Goal: Task Accomplishment & Management: Use online tool/utility

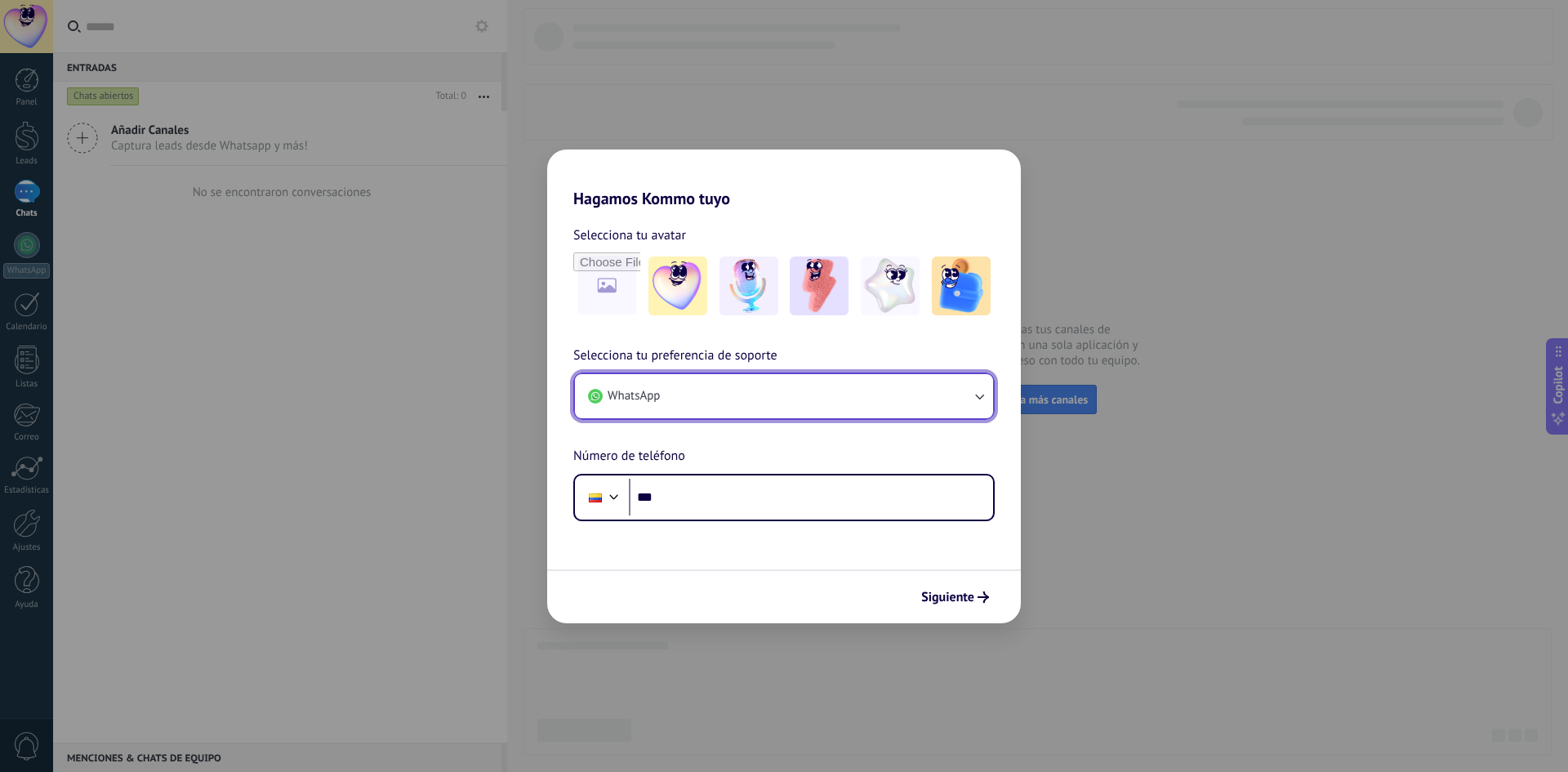
click at [763, 406] on button "WhatsApp" at bounding box center [784, 396] width 418 height 44
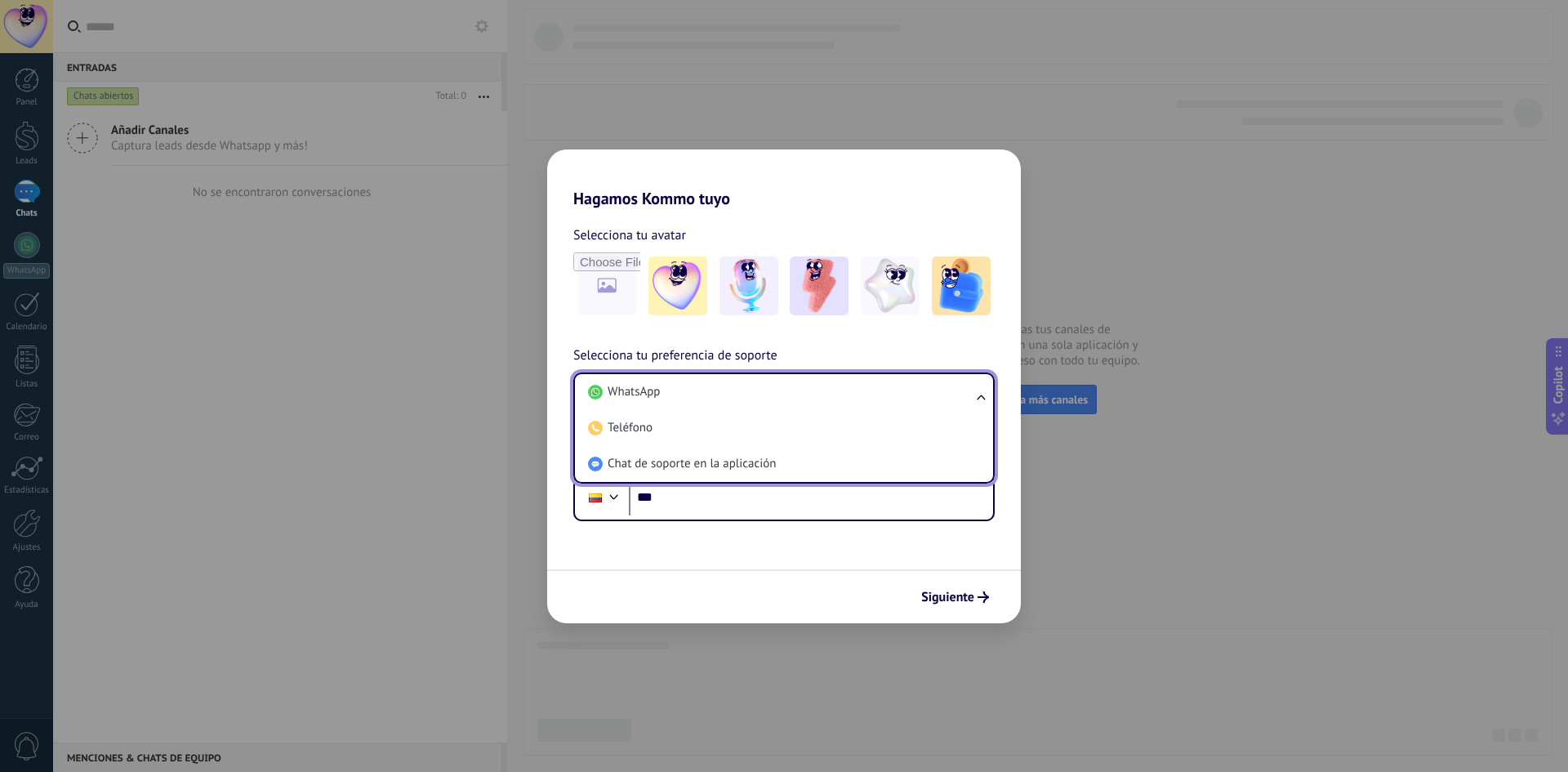
click at [750, 557] on form "Selecciona tu avatar Selecciona tu preferencia de soporte WhatsApp WhatsApp Tel…" at bounding box center [784, 416] width 474 height 415
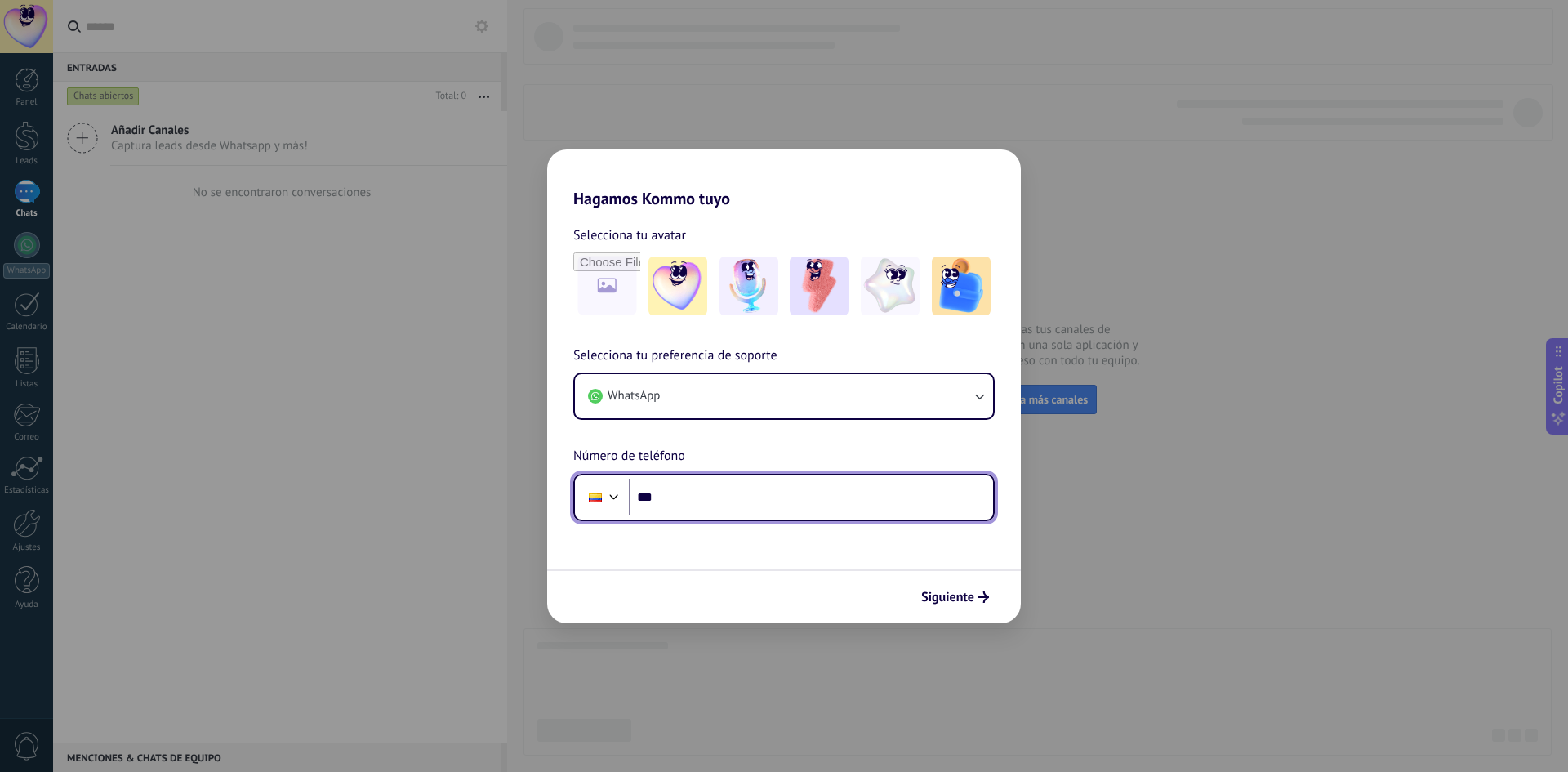
click at [750, 496] on input "***" at bounding box center [811, 498] width 364 height 38
click at [676, 494] on input "**********" at bounding box center [811, 498] width 364 height 38
click at [681, 499] on input "**********" at bounding box center [811, 498] width 364 height 38
type input "**********"
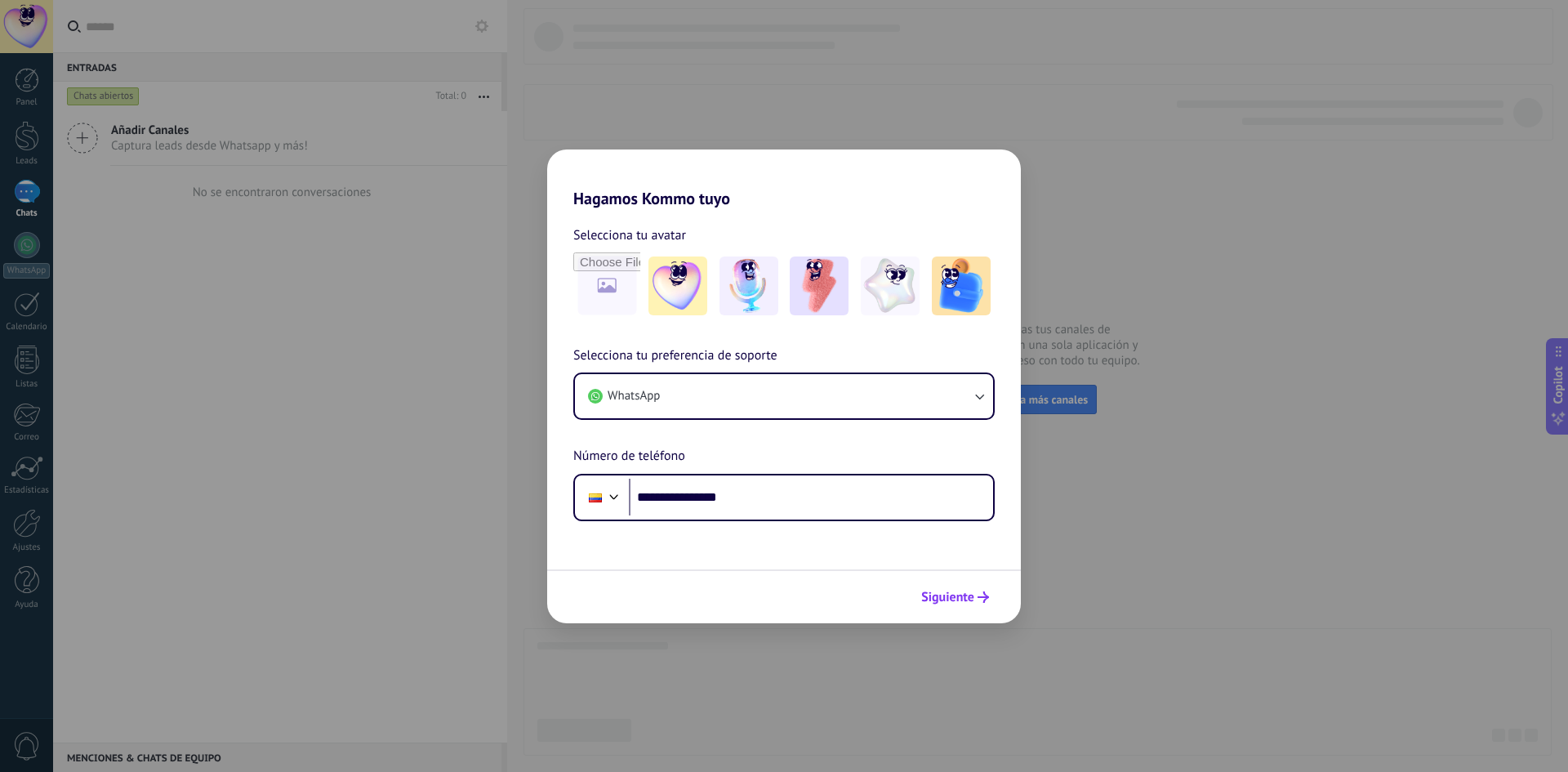
click at [978, 590] on button "Siguiente" at bounding box center [955, 597] width 83 height 28
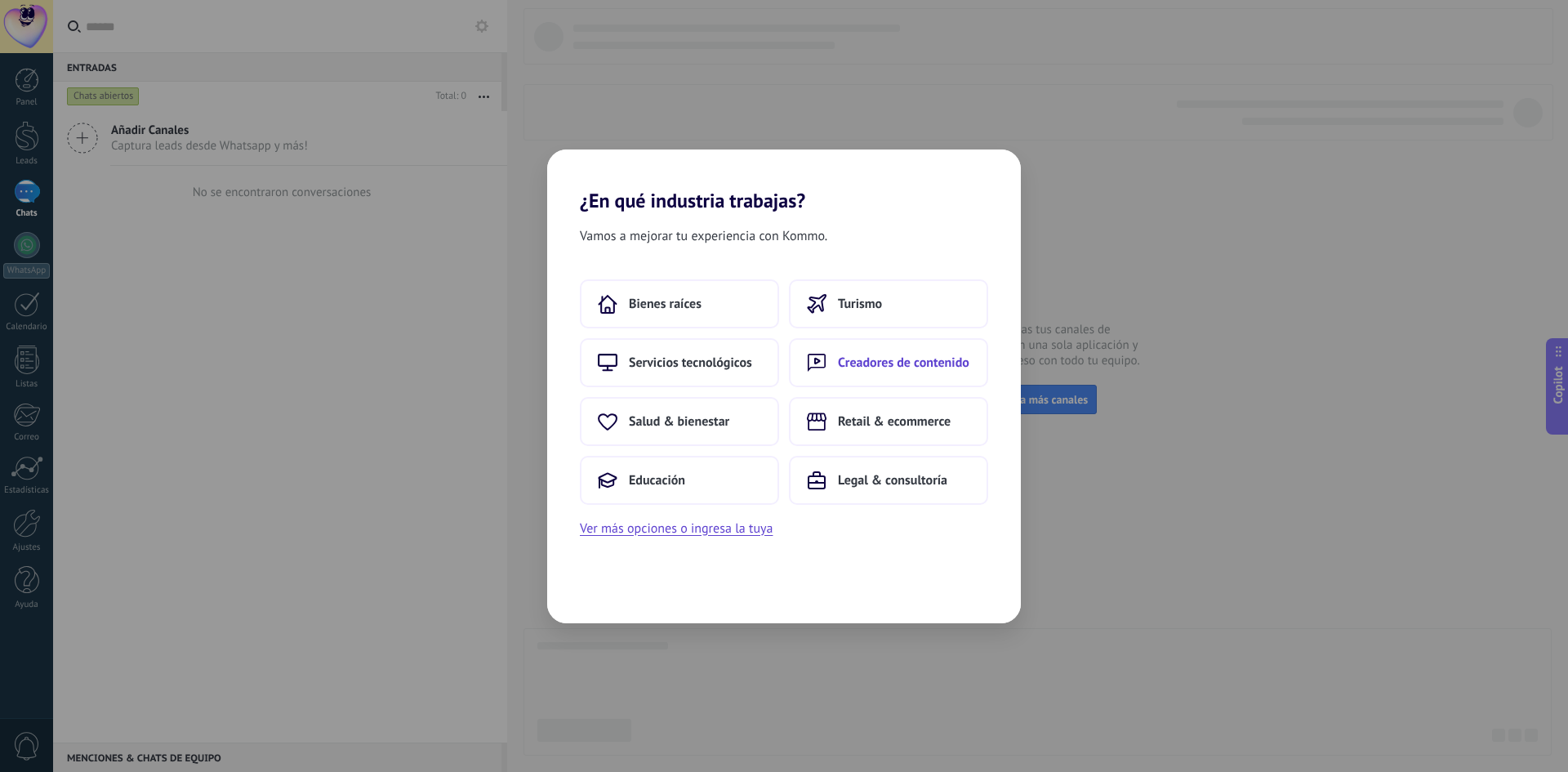
click at [865, 370] on span "Creadores de contenido" at bounding box center [904, 363] width 131 height 16
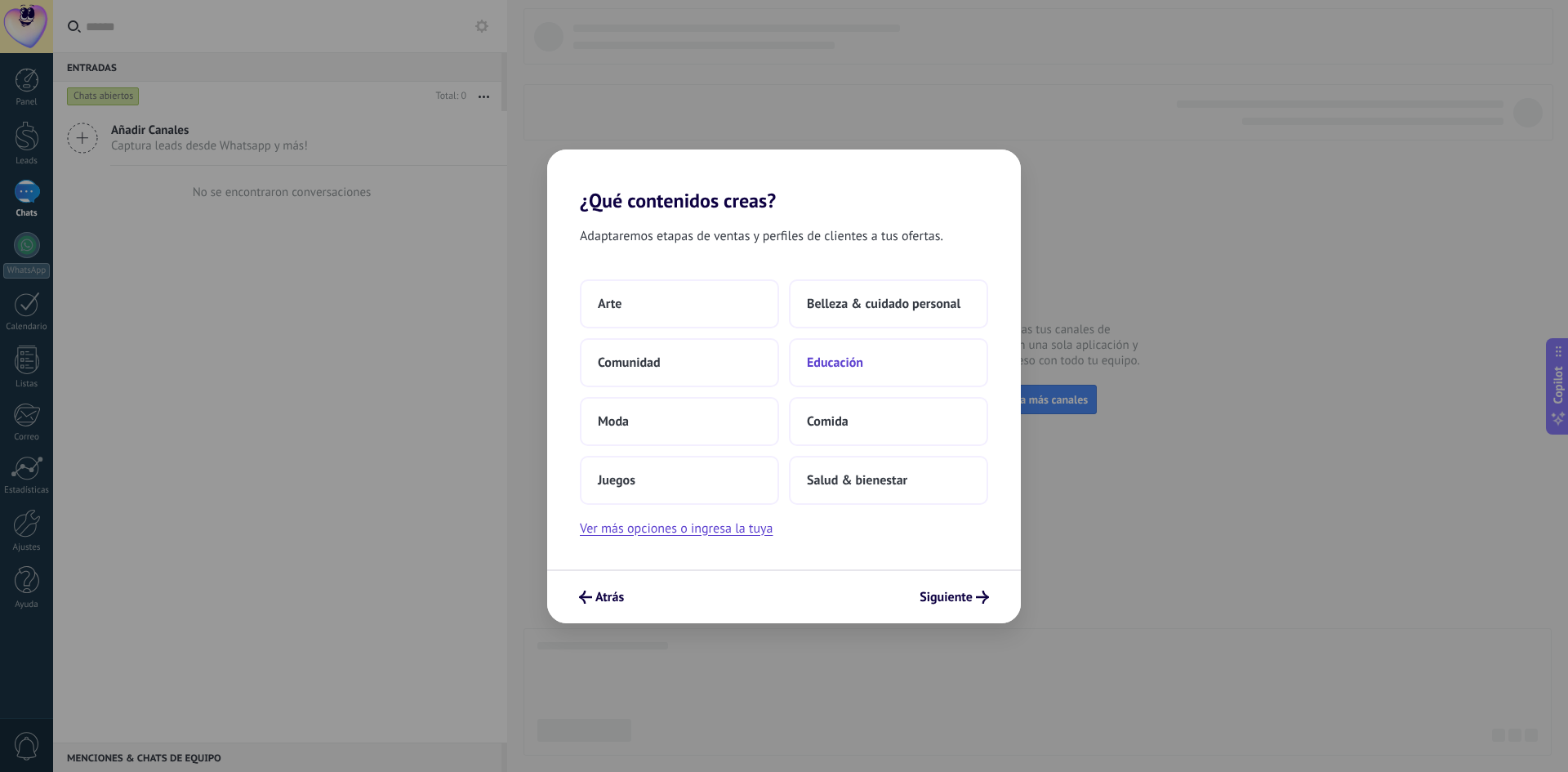
click at [876, 367] on button "Educación" at bounding box center [888, 363] width 199 height 49
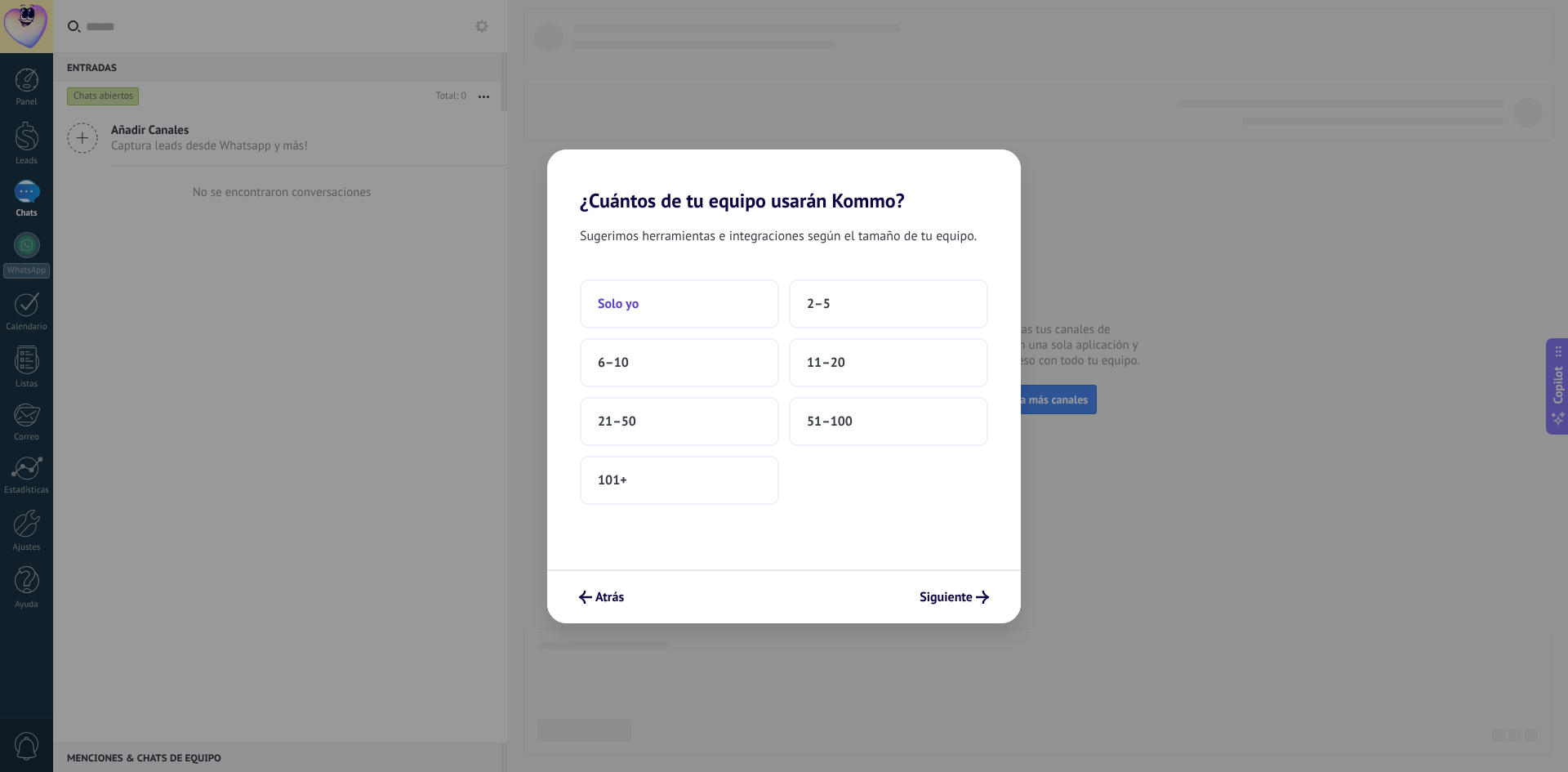
click at [673, 292] on button "Solo yo" at bounding box center [679, 304] width 199 height 49
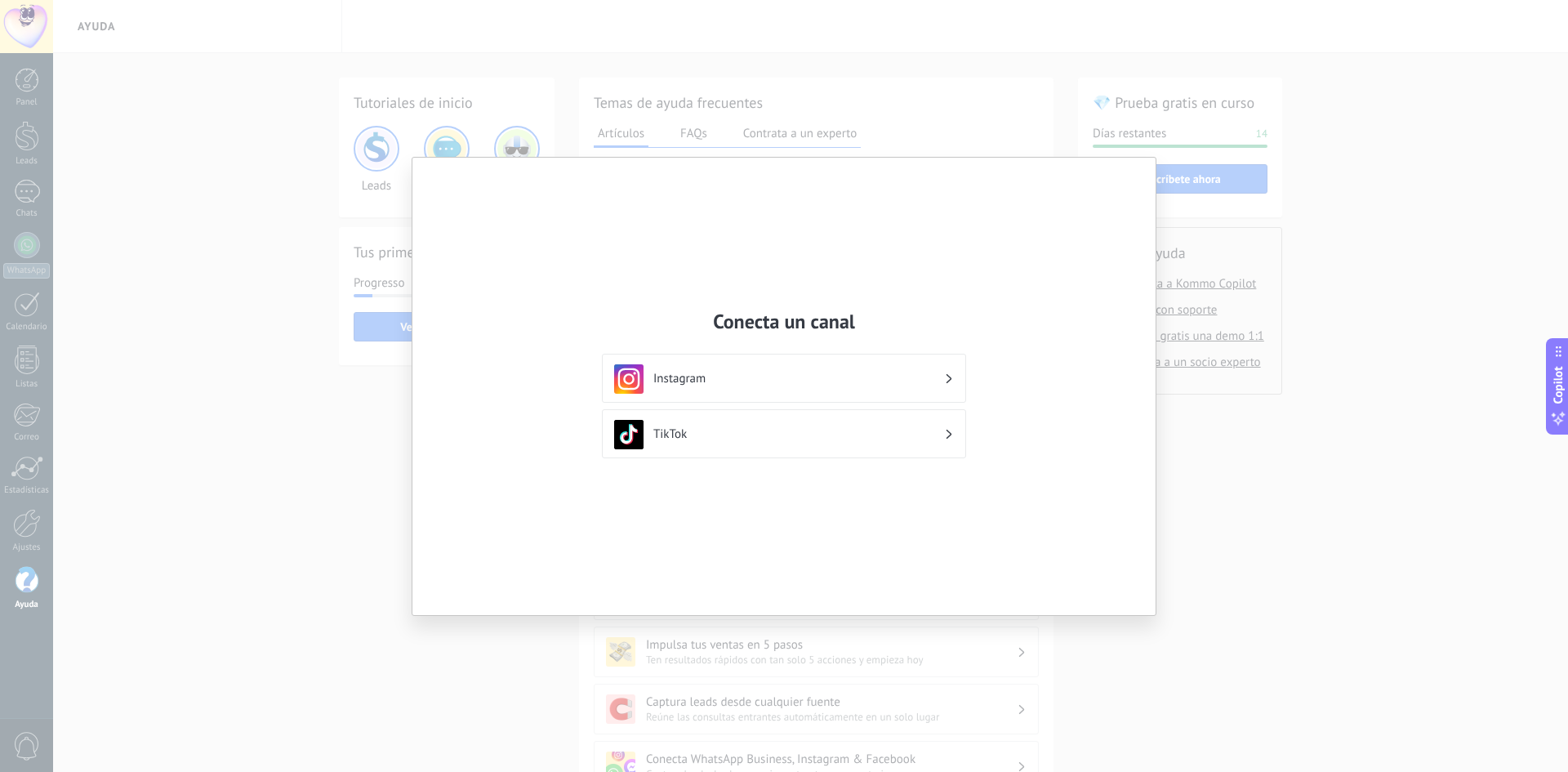
click at [855, 387] on div "Instagram" at bounding box center [784, 379] width 340 height 30
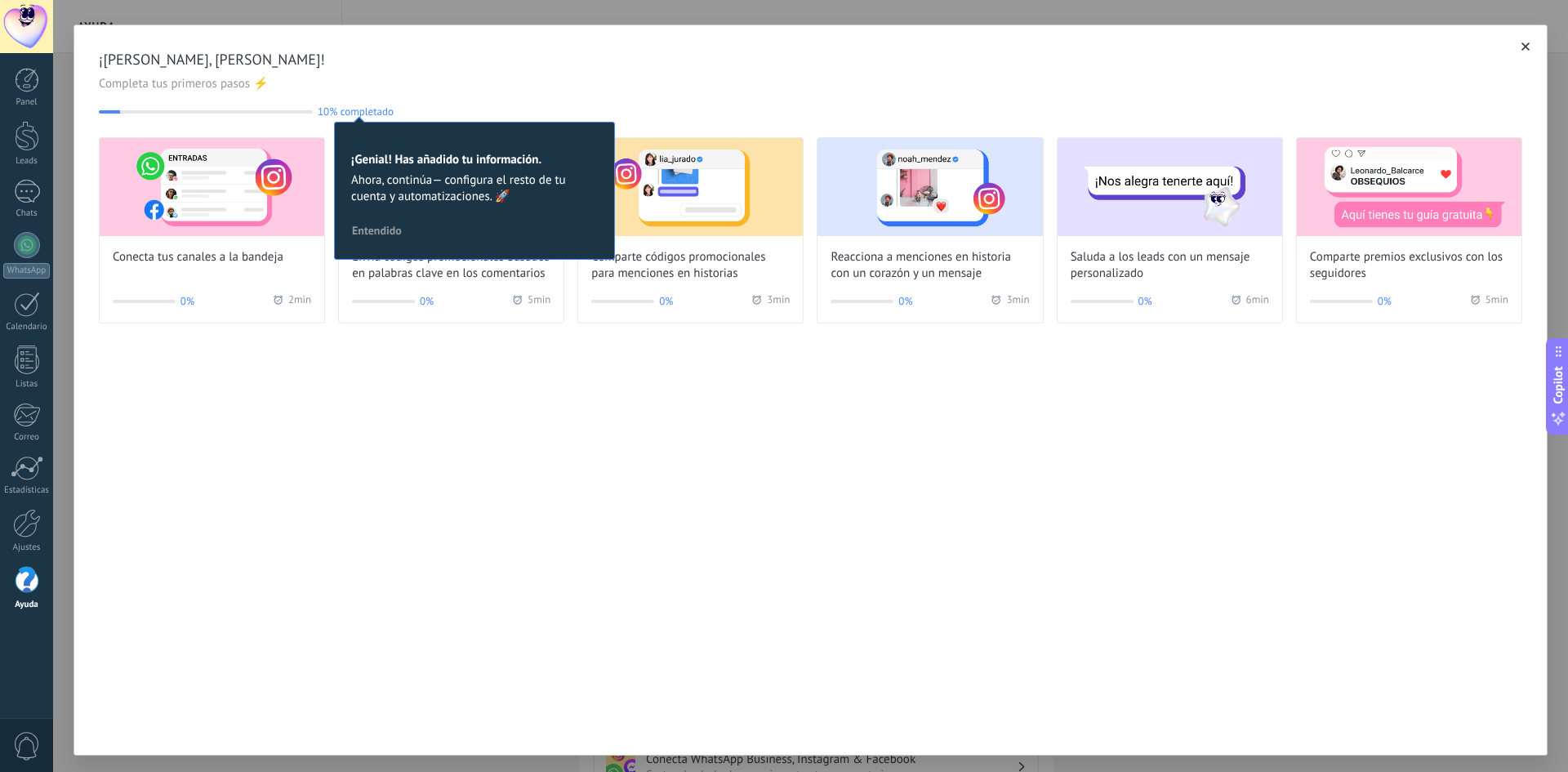
click at [561, 57] on span "¡Hola, Sebastian Muñoz Cadavid!" at bounding box center [811, 60] width 1424 height 20
click at [235, 196] on img at bounding box center [212, 187] width 225 height 98
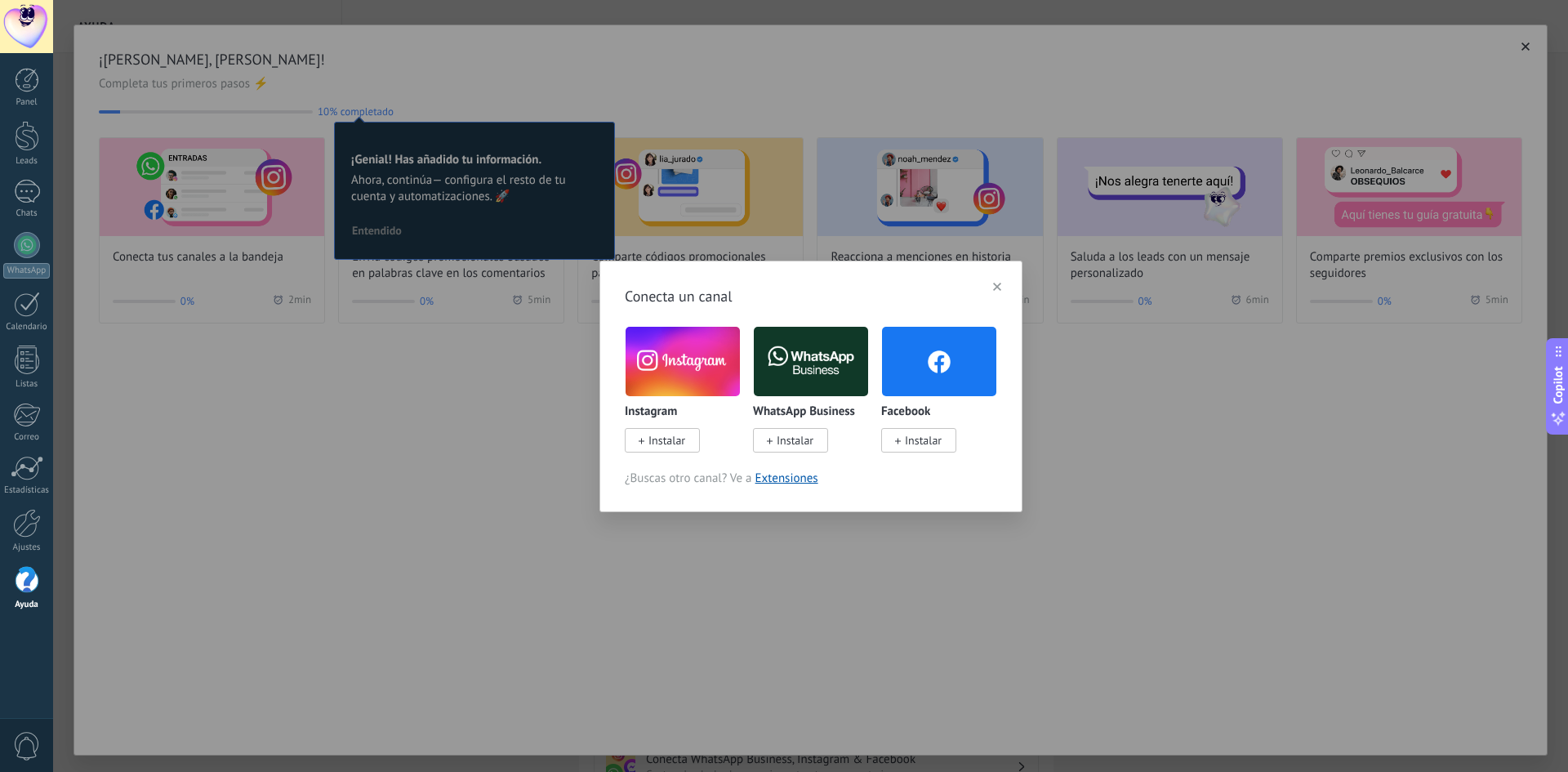
click at [718, 354] on img at bounding box center [682, 361] width 114 height 78
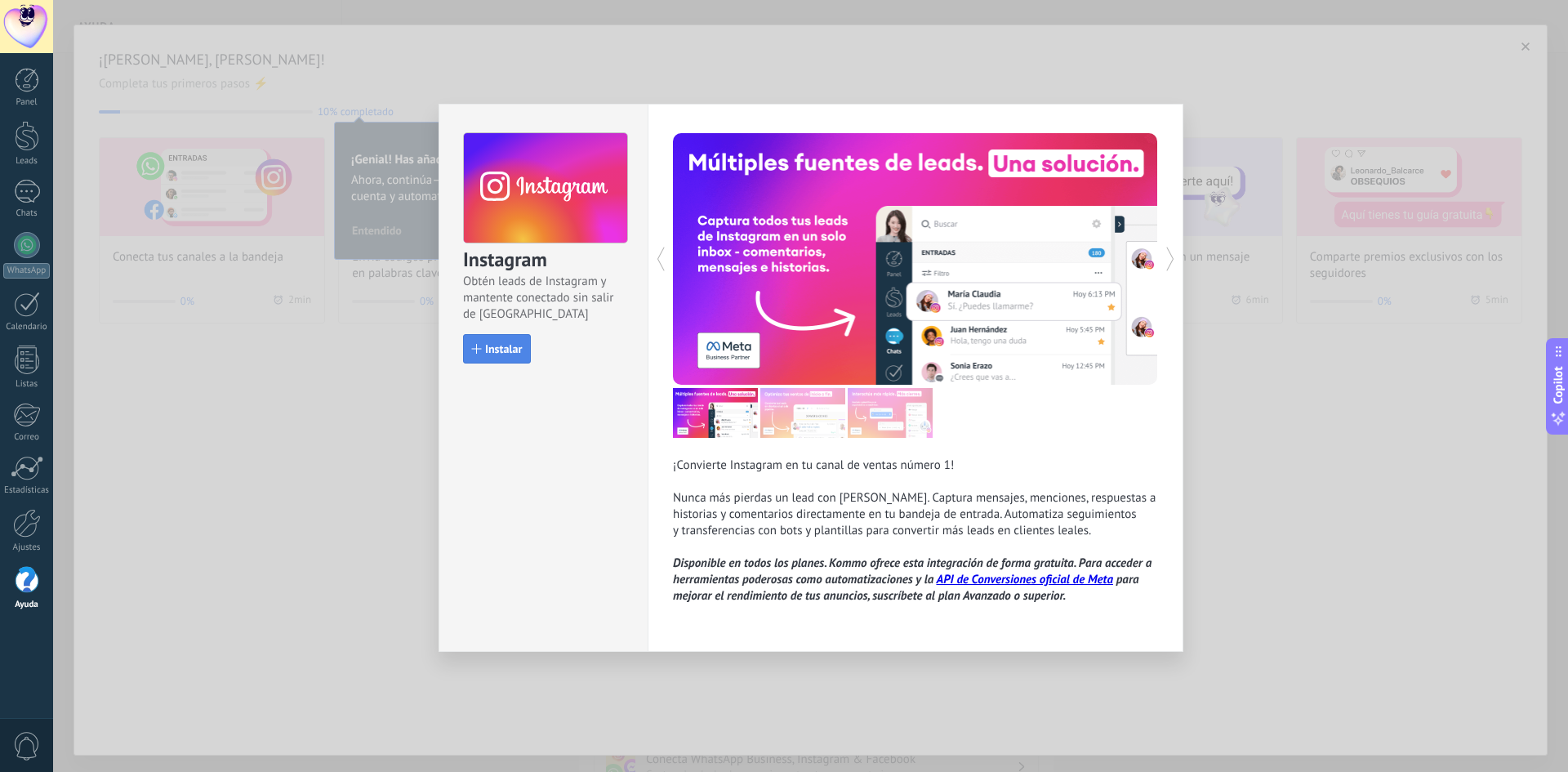
click at [500, 354] on span "Instalar" at bounding box center [504, 349] width 37 height 11
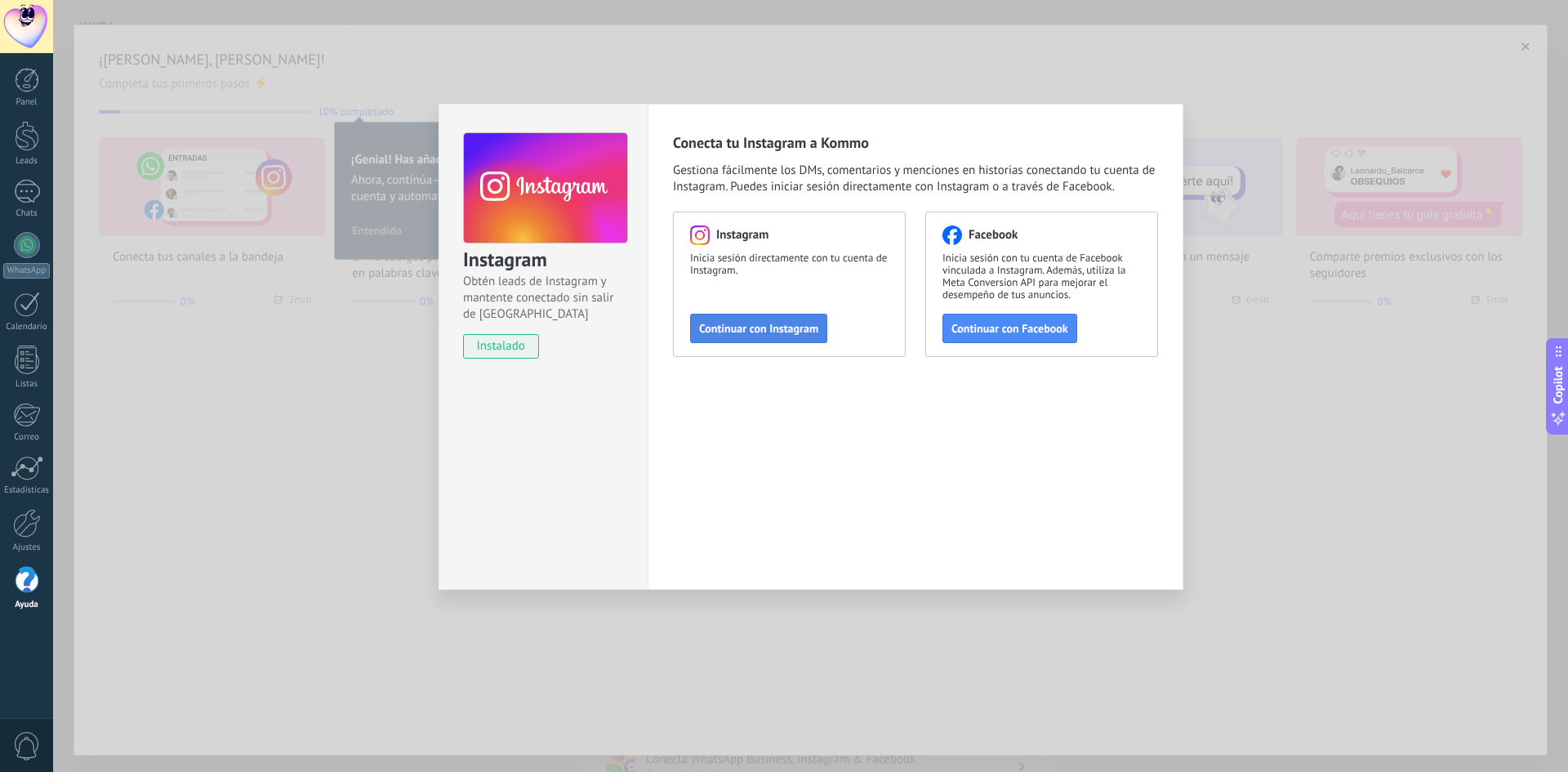
click at [787, 328] on span "Continuar con Instagram" at bounding box center [759, 328] width 119 height 11
click at [818, 322] on button "Continuar con Instagram" at bounding box center [759, 328] width 137 height 30
drag, startPoint x: 257, startPoint y: 128, endPoint x: 120, endPoint y: 78, distance: 145.8
click at [258, 129] on div "Instagram Obtén leads de Instagram y mantente conectado sin salir de Kommo inst…" at bounding box center [810, 386] width 1515 height 772
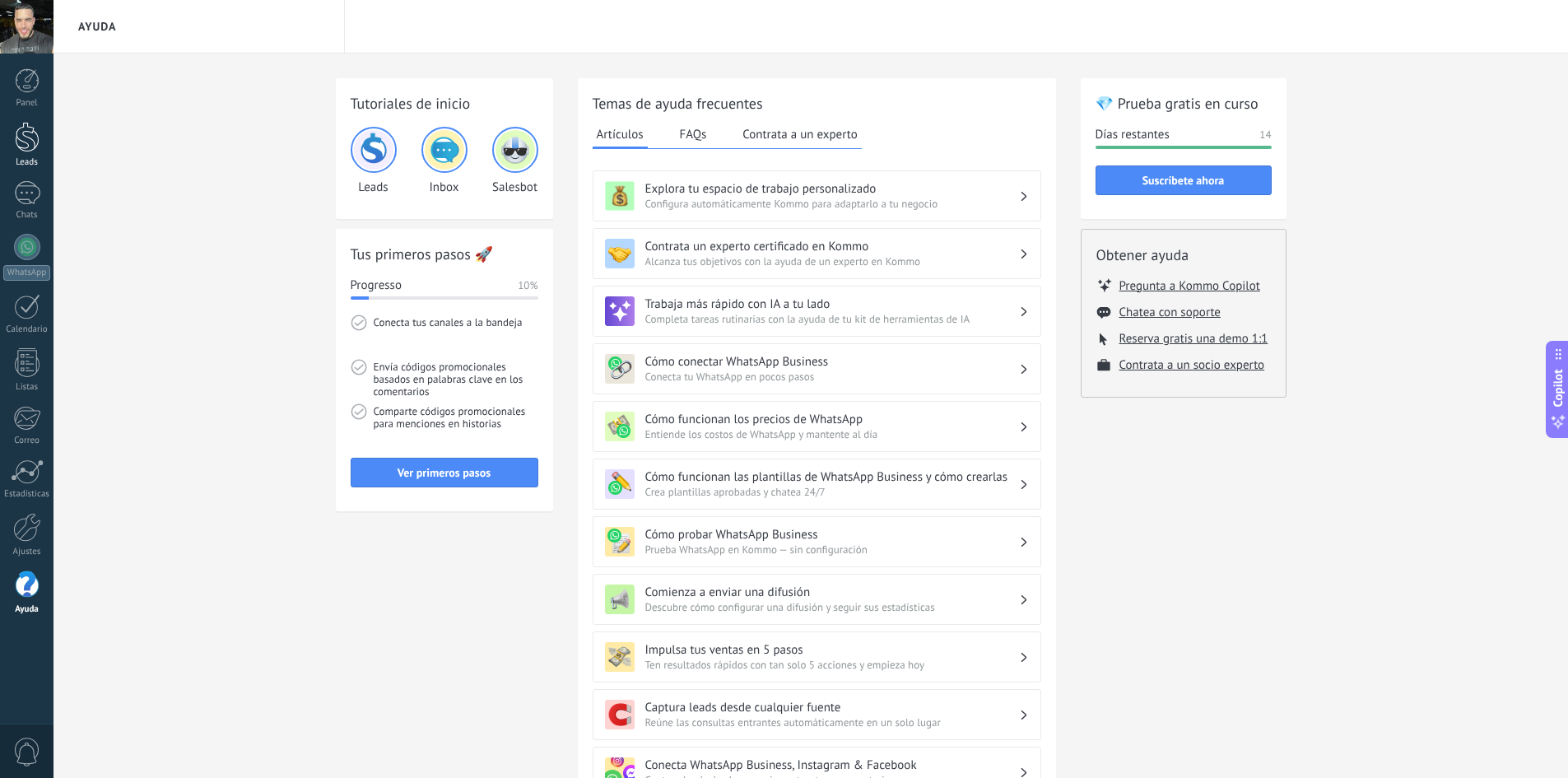
click at [26, 142] on div at bounding box center [27, 136] width 25 height 31
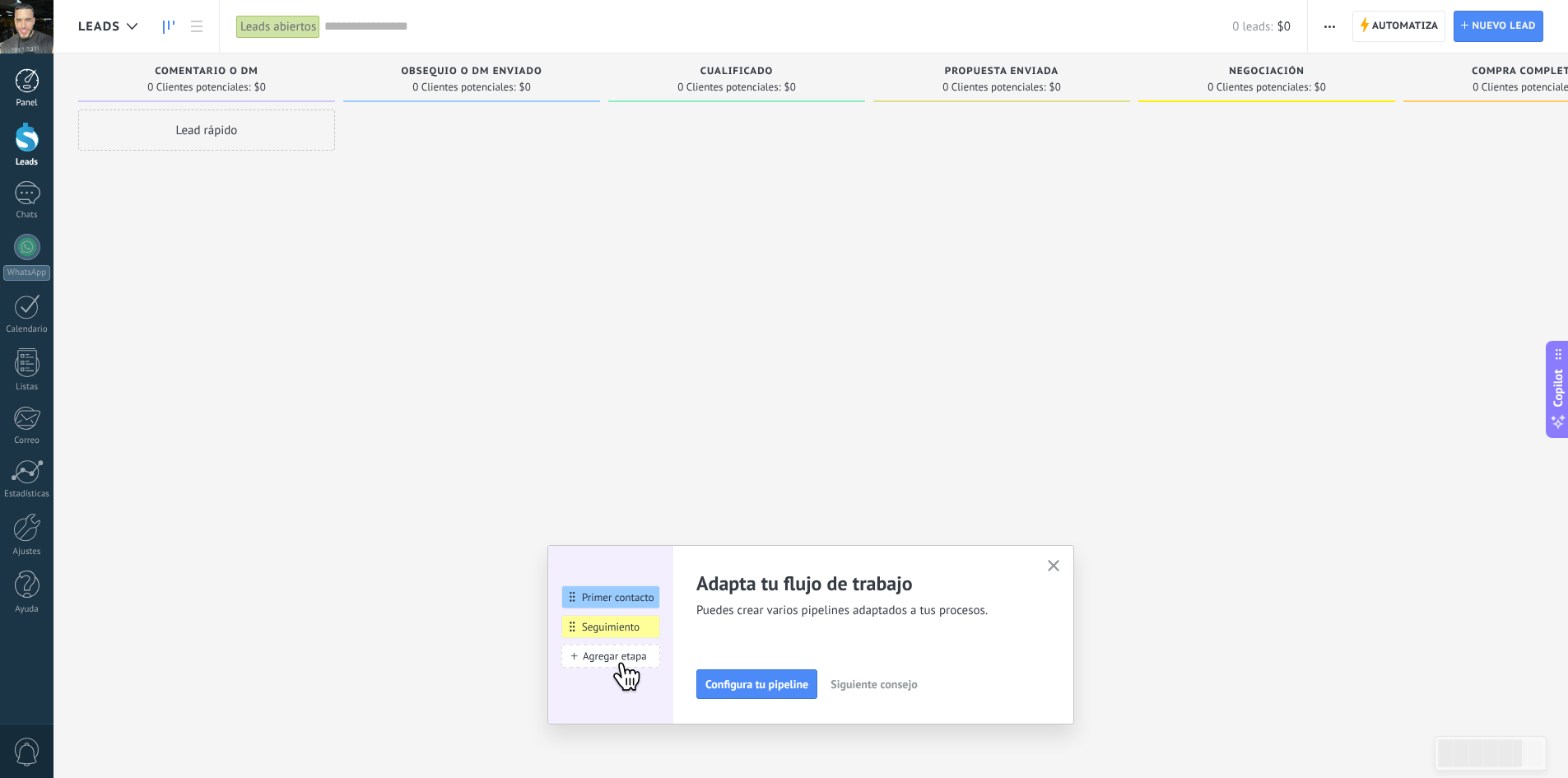
click at [30, 76] on div at bounding box center [27, 81] width 25 height 25
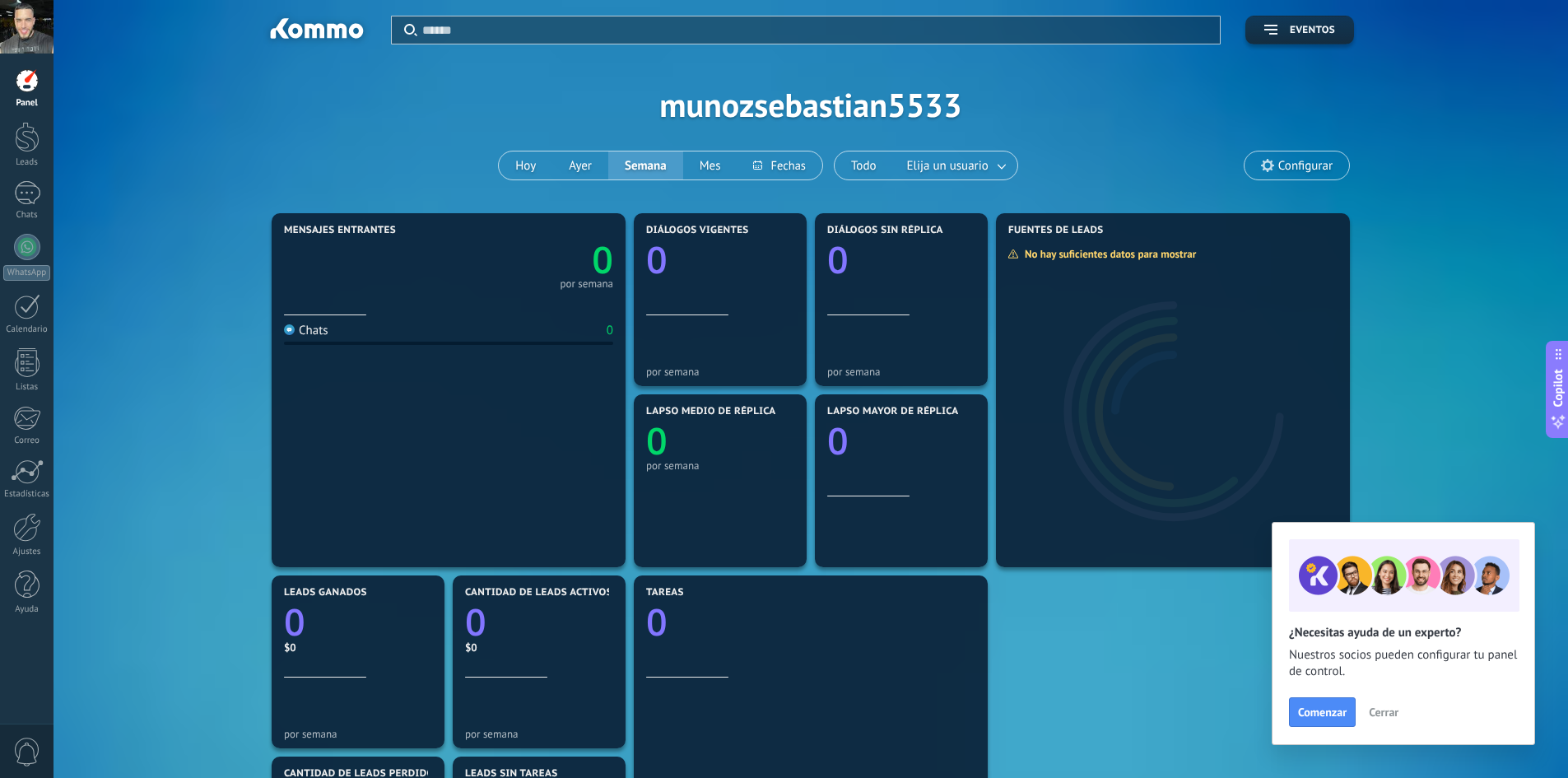
click at [1310, 177] on span "Configurar" at bounding box center [1297, 165] width 104 height 28
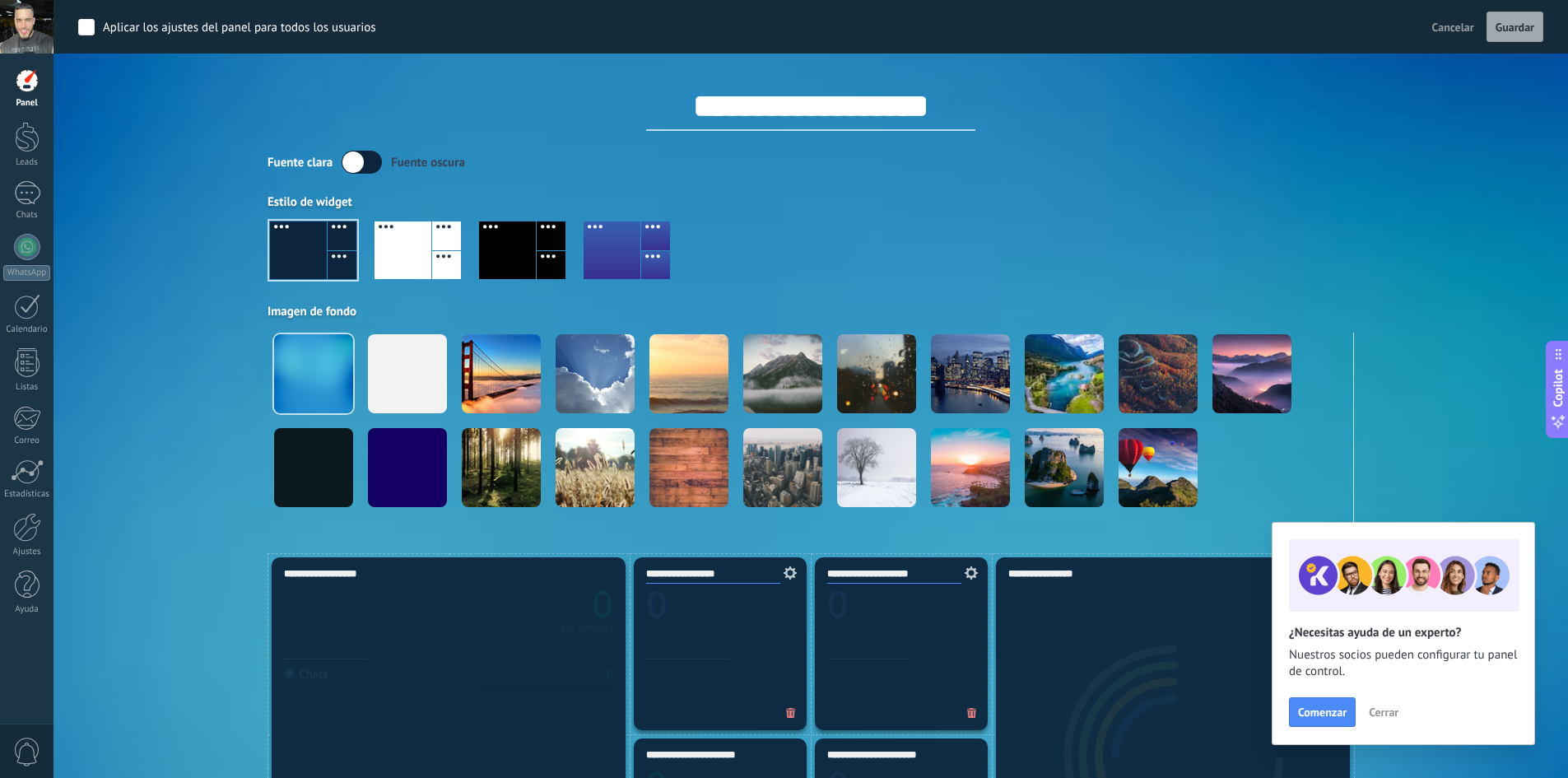
click at [18, 36] on div at bounding box center [26, 26] width 54 height 54
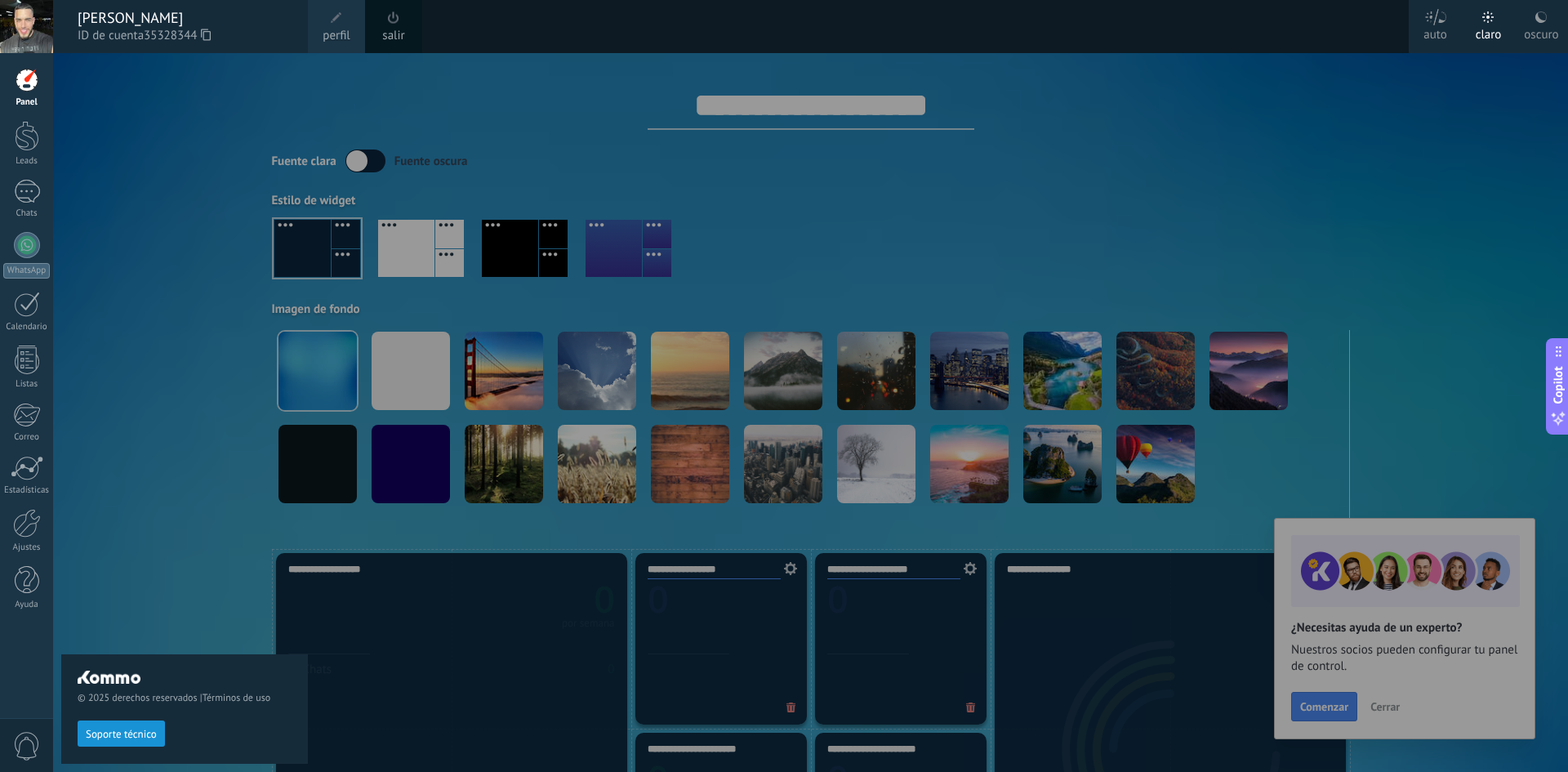
click at [102, 25] on div "[PERSON_NAME]" at bounding box center [185, 18] width 214 height 18
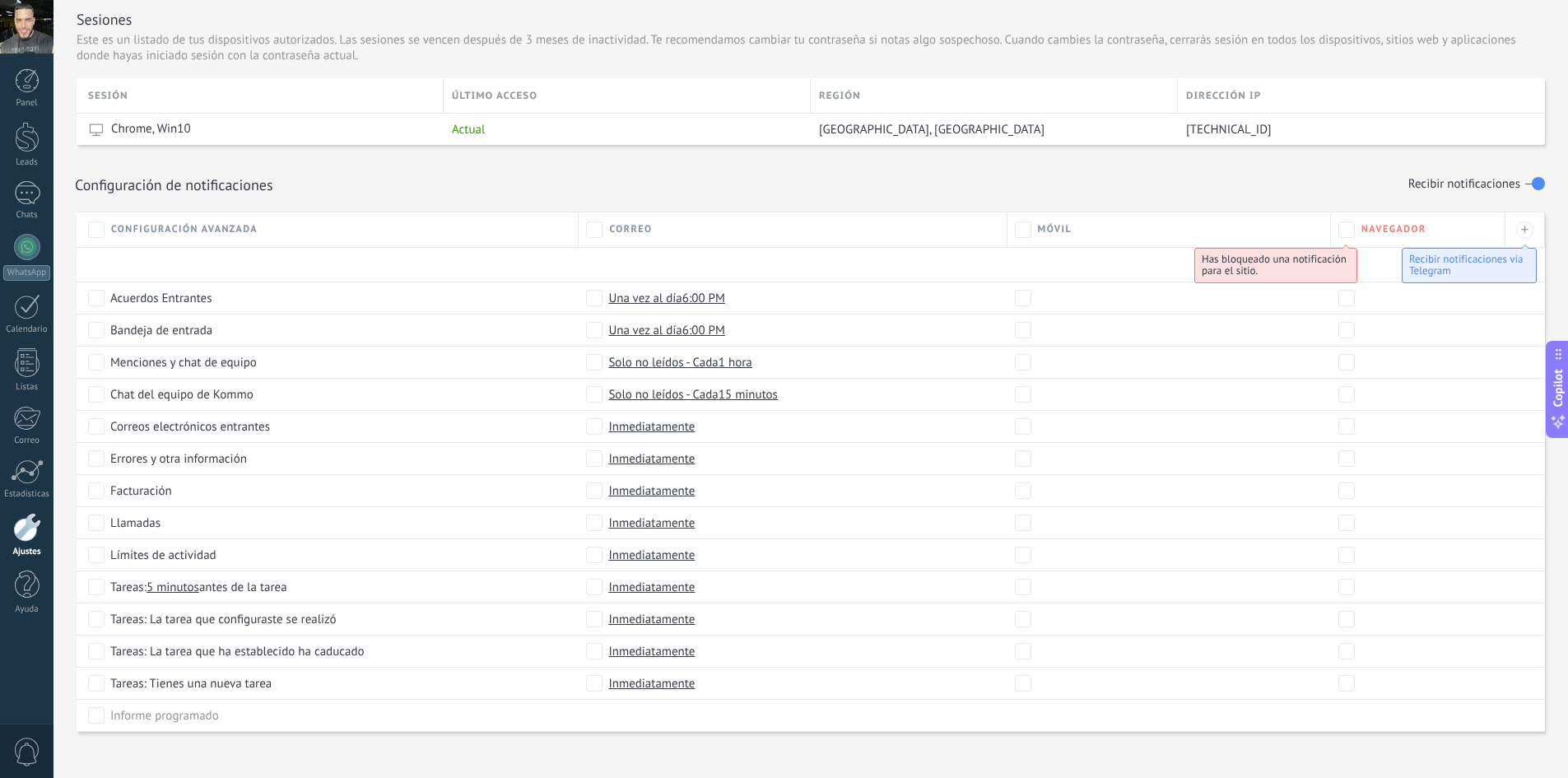
scroll to position [618, 0]
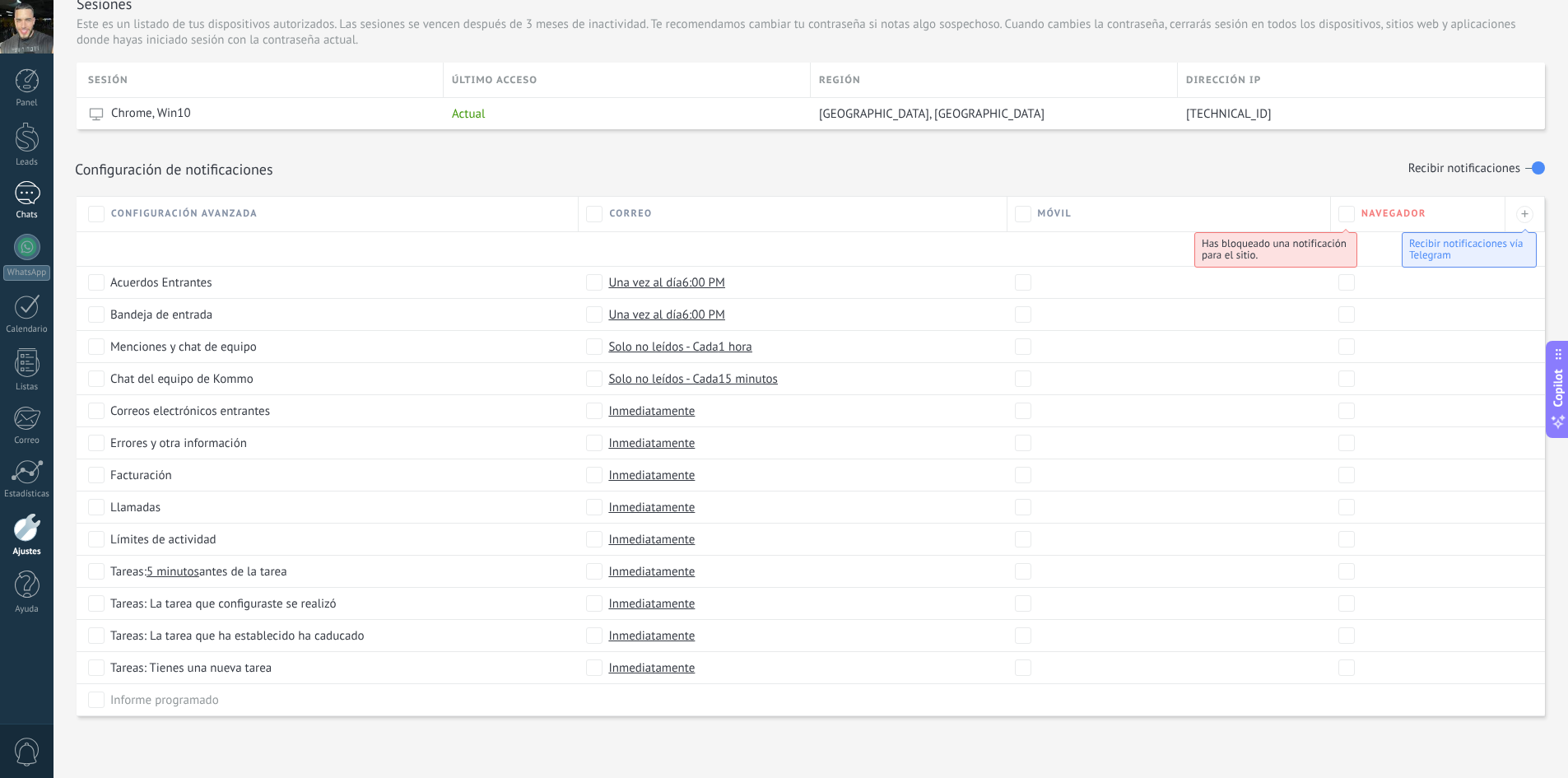
click at [27, 184] on div at bounding box center [27, 193] width 26 height 24
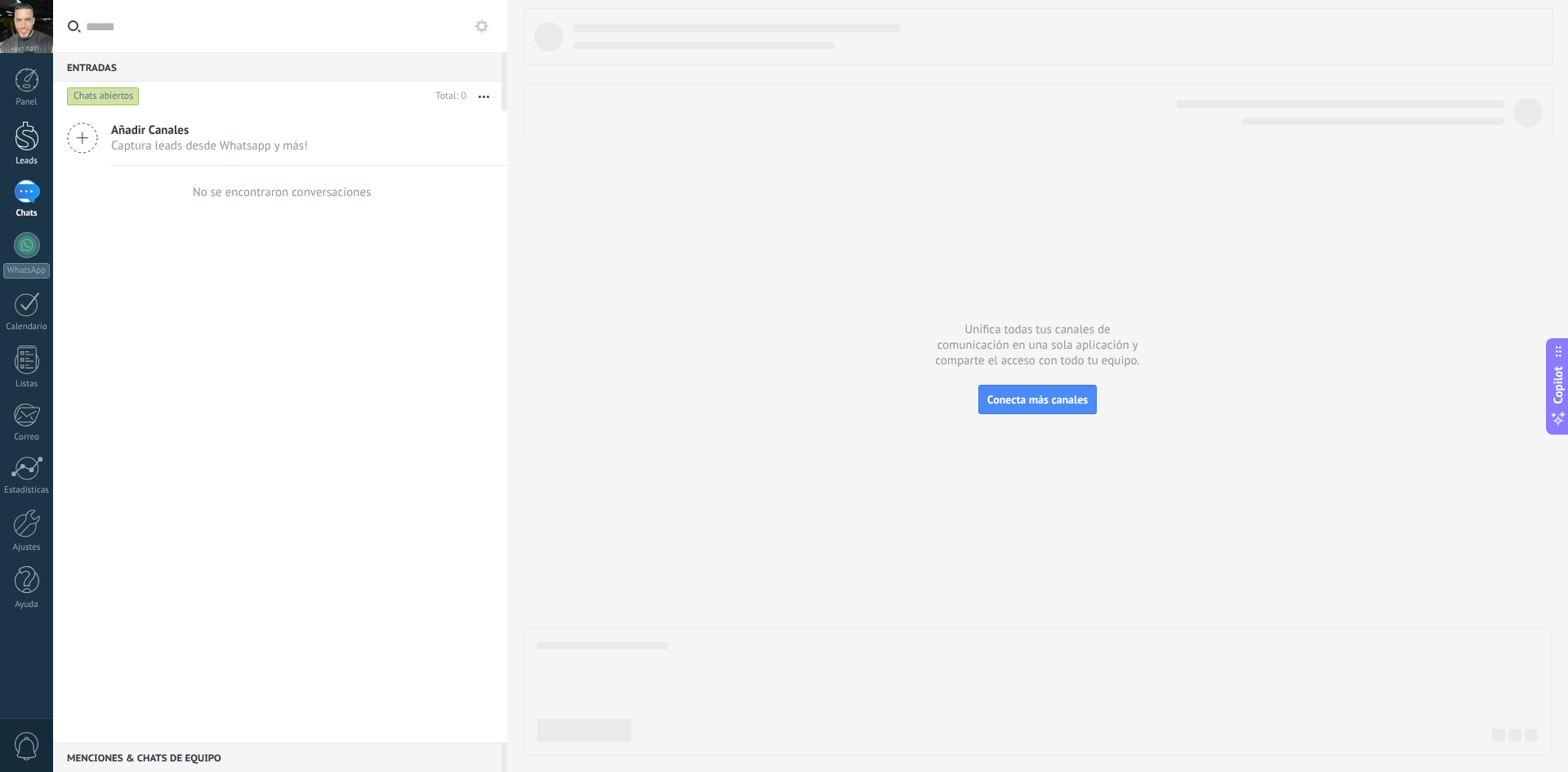
click at [29, 139] on div at bounding box center [27, 135] width 25 height 30
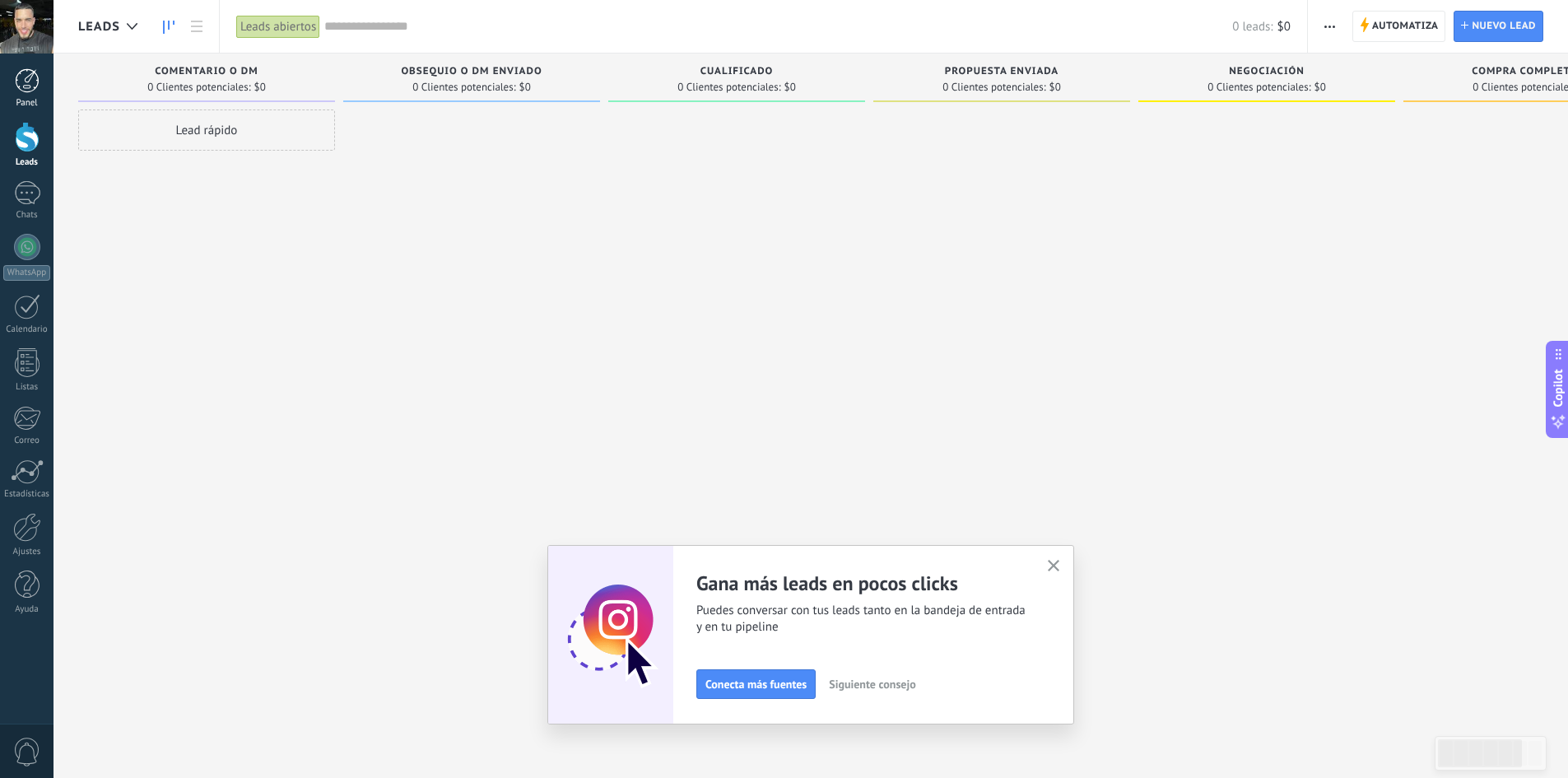
click at [29, 88] on div at bounding box center [27, 81] width 25 height 25
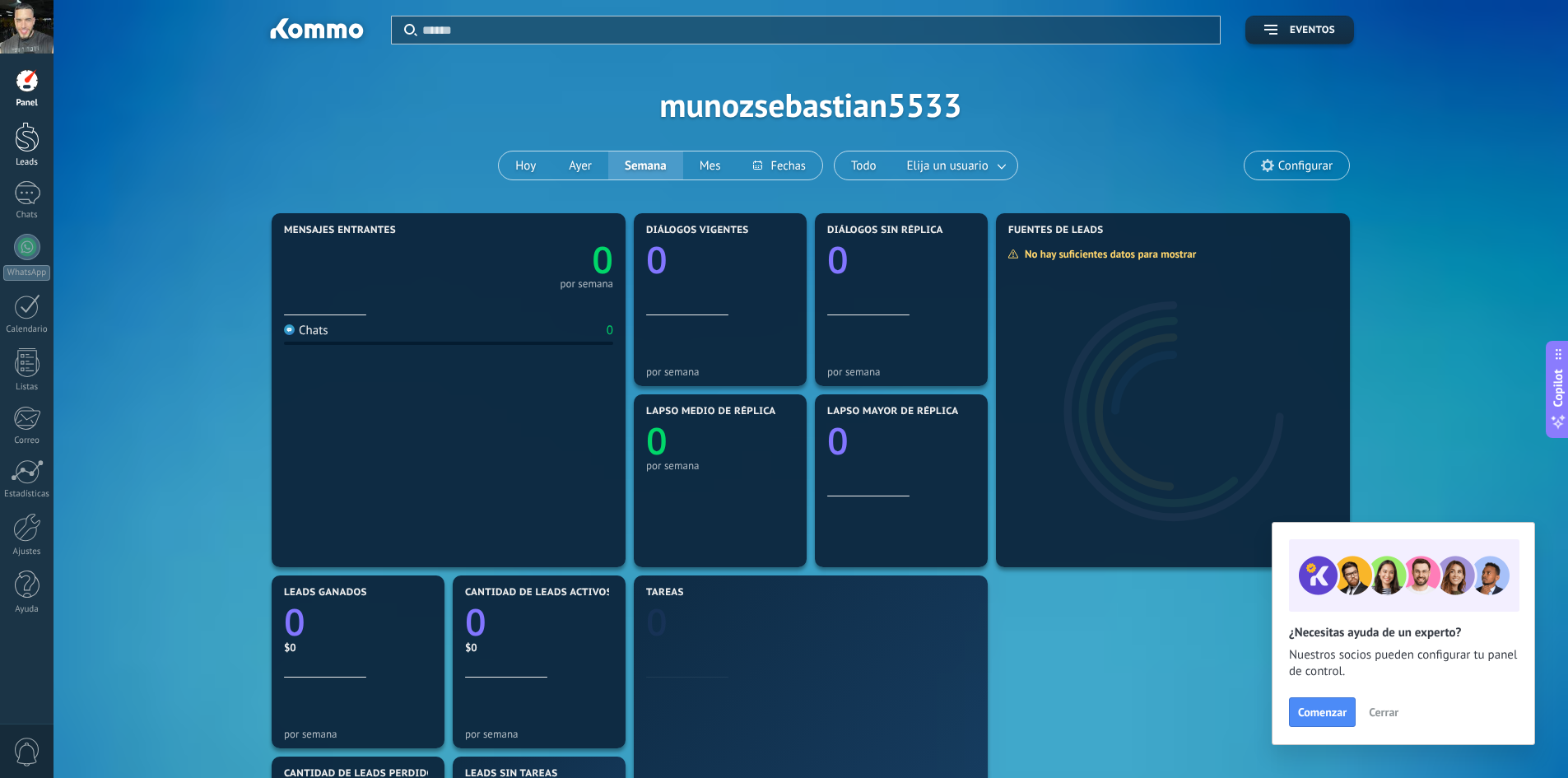
click at [24, 139] on div at bounding box center [27, 136] width 25 height 31
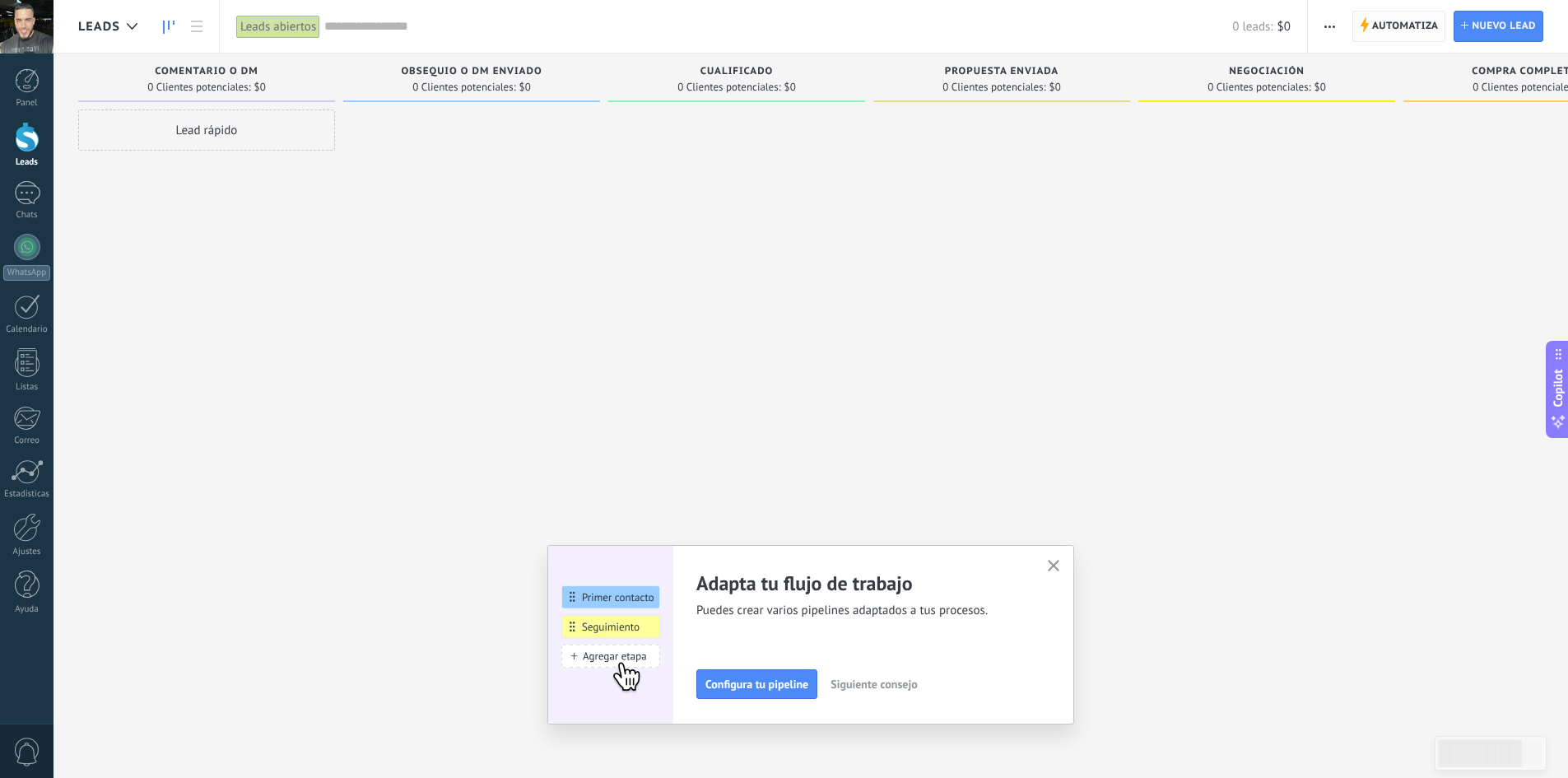
click at [1363, 22] on icon at bounding box center [1364, 25] width 9 height 15
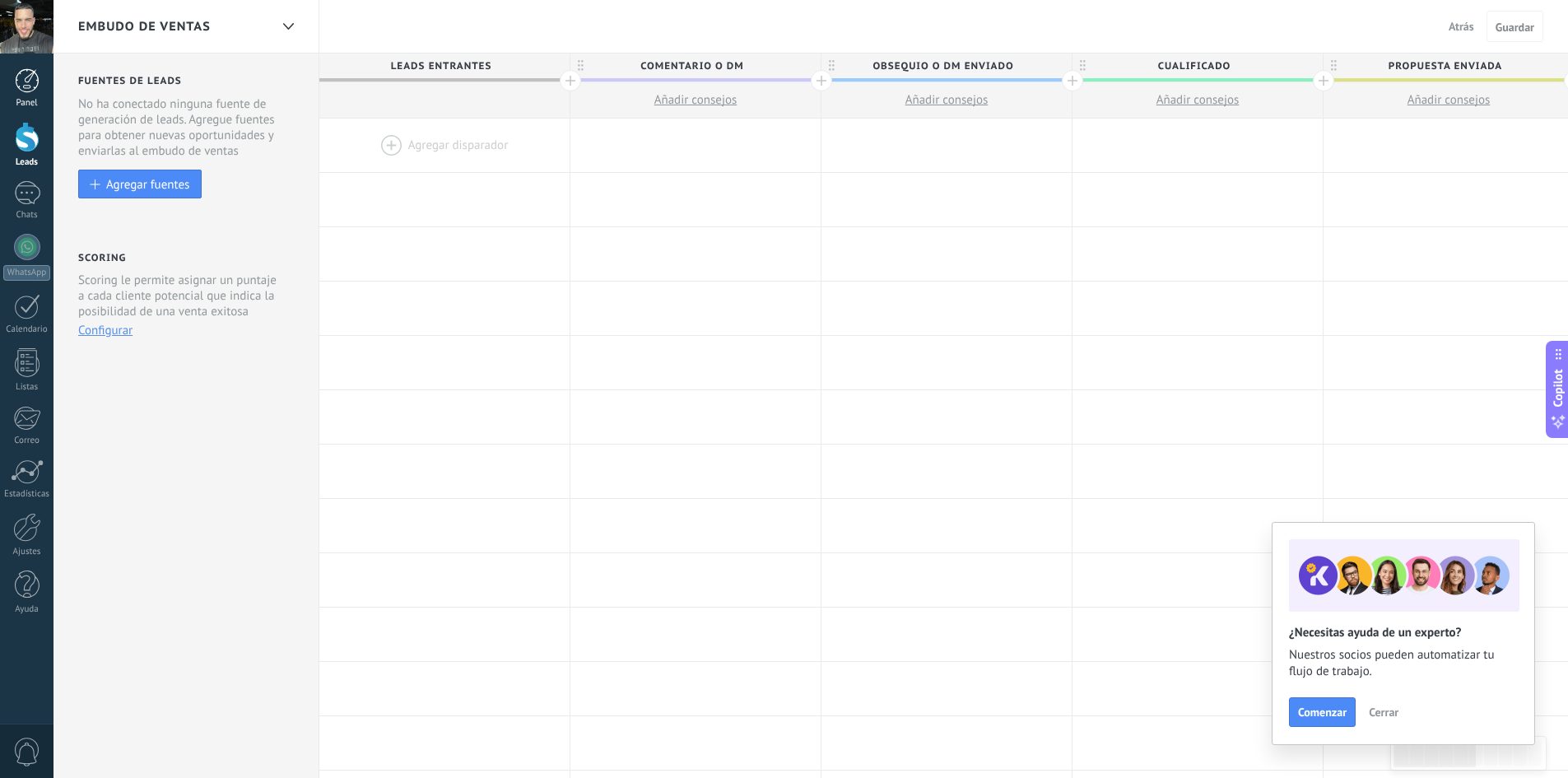
click at [31, 84] on div at bounding box center [27, 81] width 25 height 25
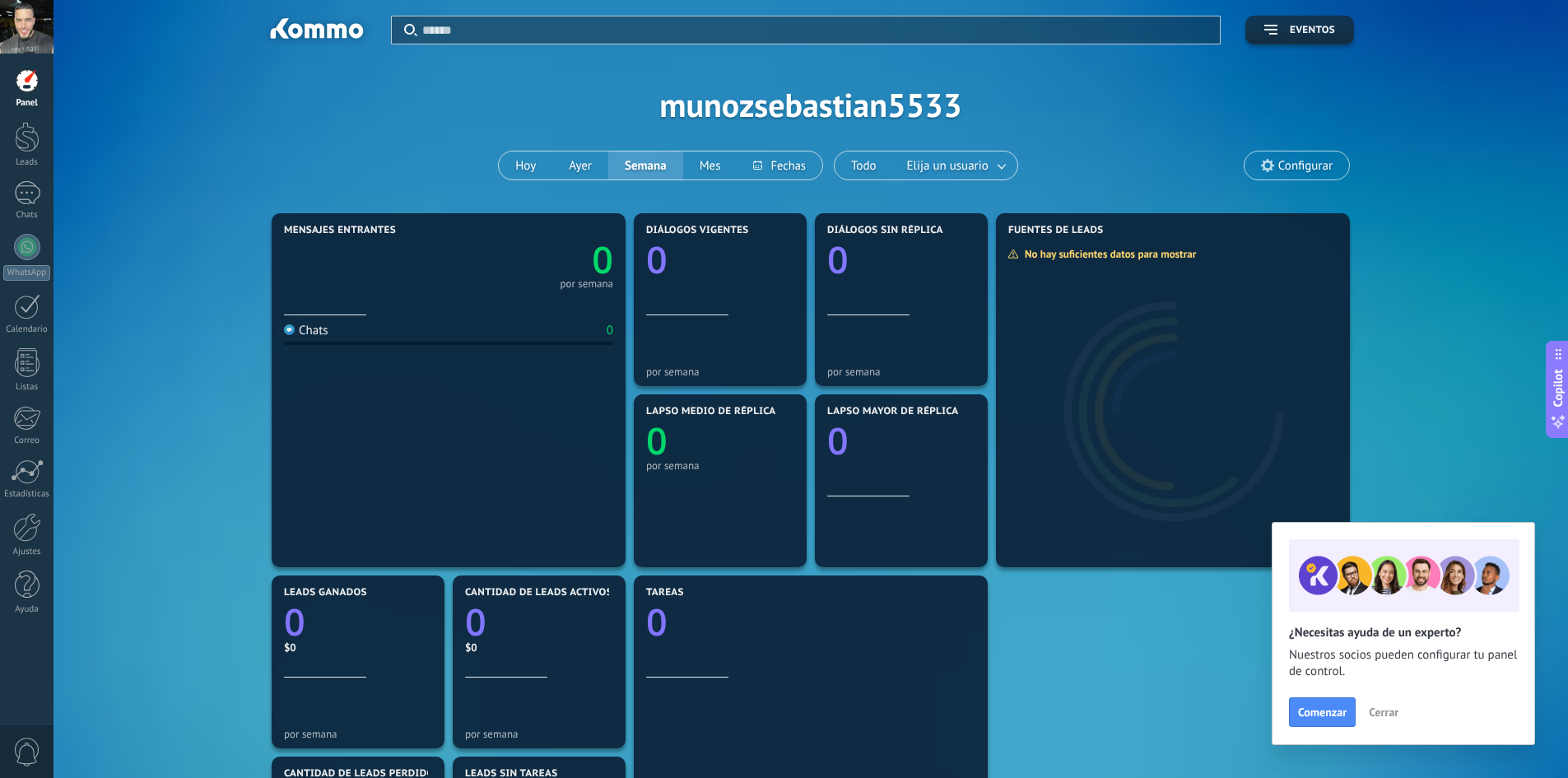
click at [1299, 150] on div "Aplicar Eventos munozsebastian5533 Hoy Ayer Semana Mes Todo Elija un usuario Co…" at bounding box center [811, 104] width 1466 height 209
click at [1306, 161] on span "Configurar" at bounding box center [1306, 165] width 55 height 14
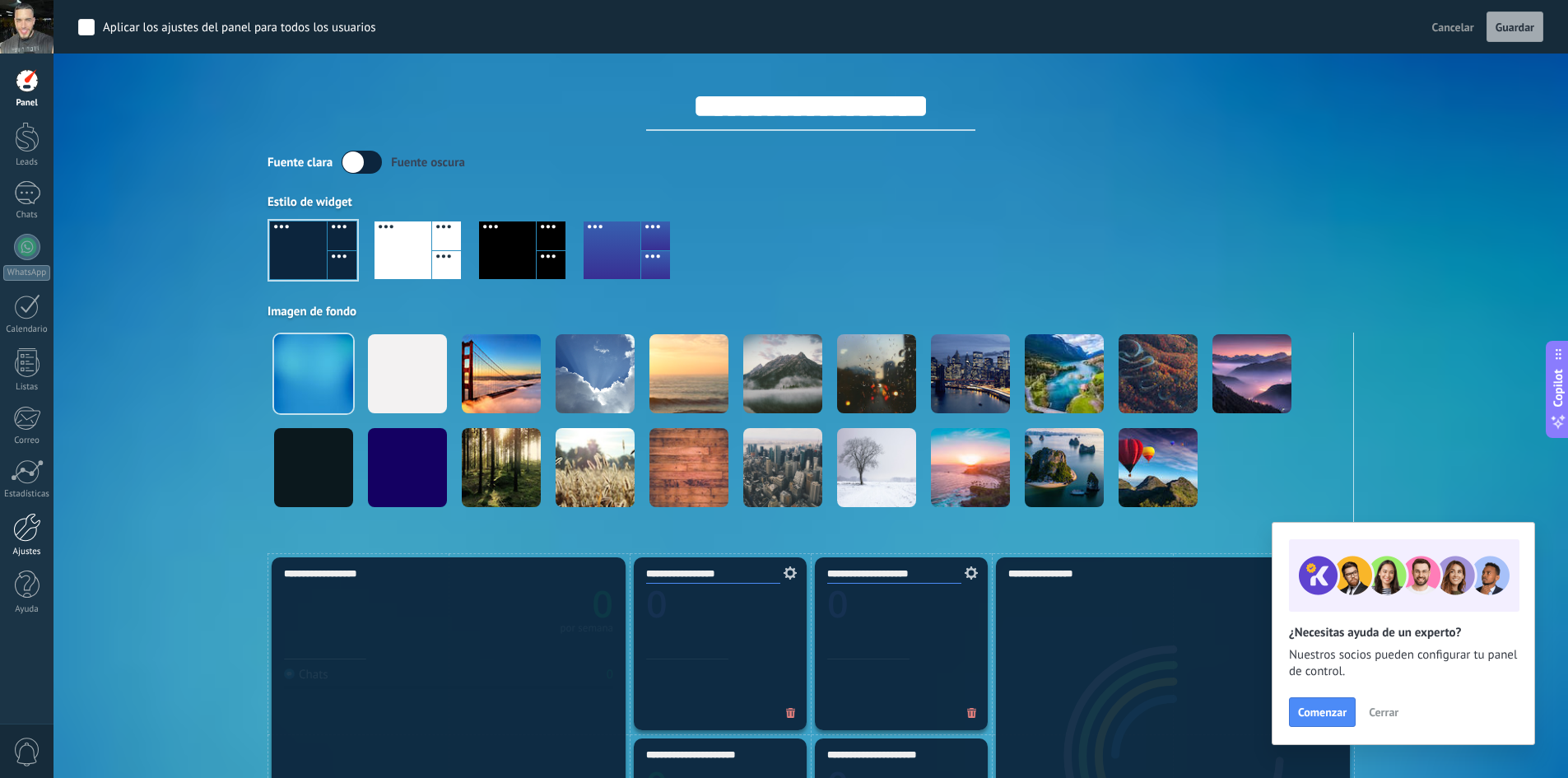
click at [25, 530] on div at bounding box center [27, 527] width 28 height 29
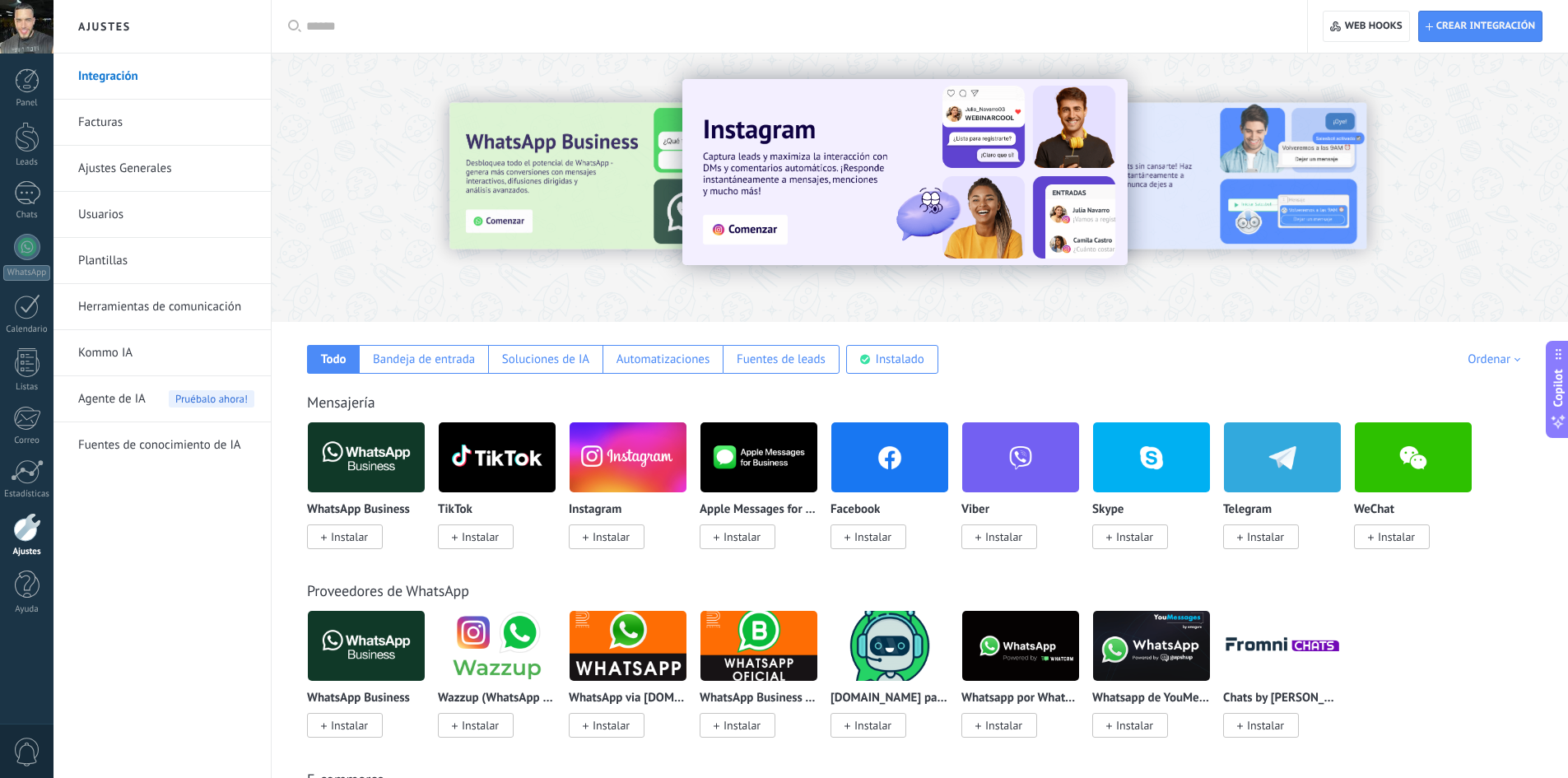
click at [619, 552] on div "Proveedores de WhatsApp WhatsApp Business Instalar Wazzup (WhatsApp & Instagram…" at bounding box center [920, 642] width 1264 height 189
click at [612, 538] on span "Instalar" at bounding box center [611, 537] width 37 height 15
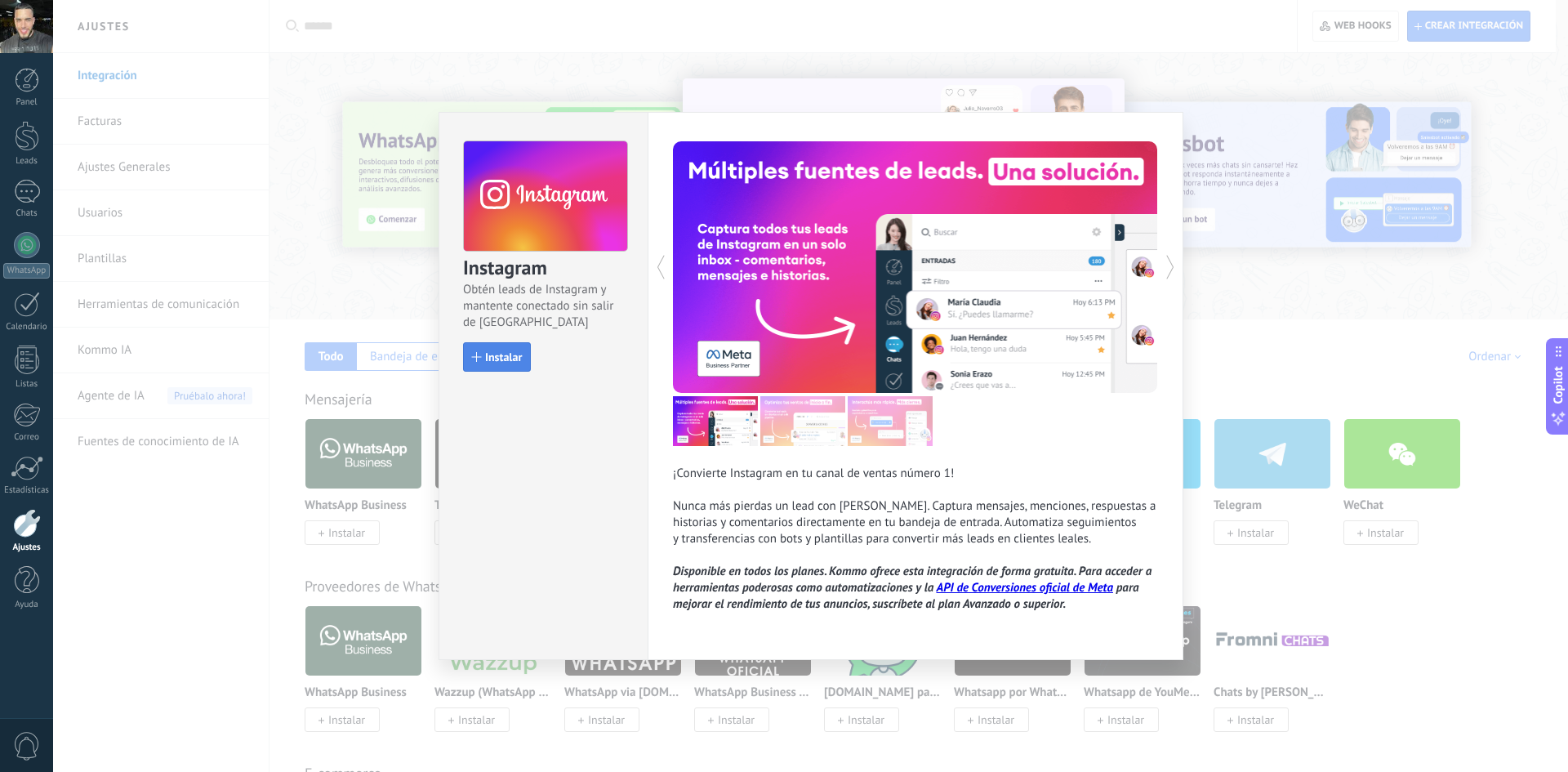
click at [507, 360] on span "Instalar" at bounding box center [504, 357] width 37 height 11
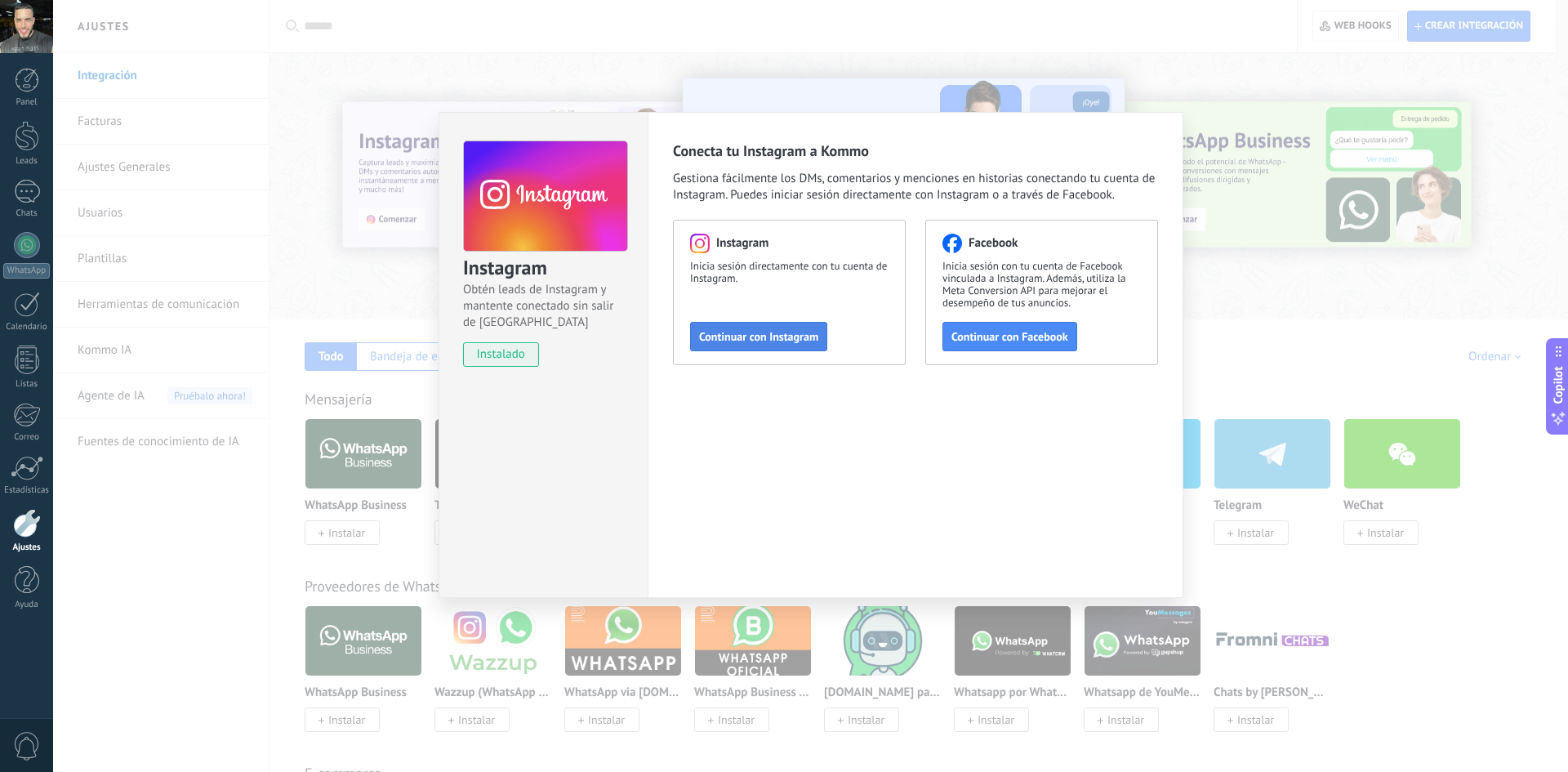
click at [773, 325] on button "Continuar con Instagram" at bounding box center [759, 336] width 137 height 30
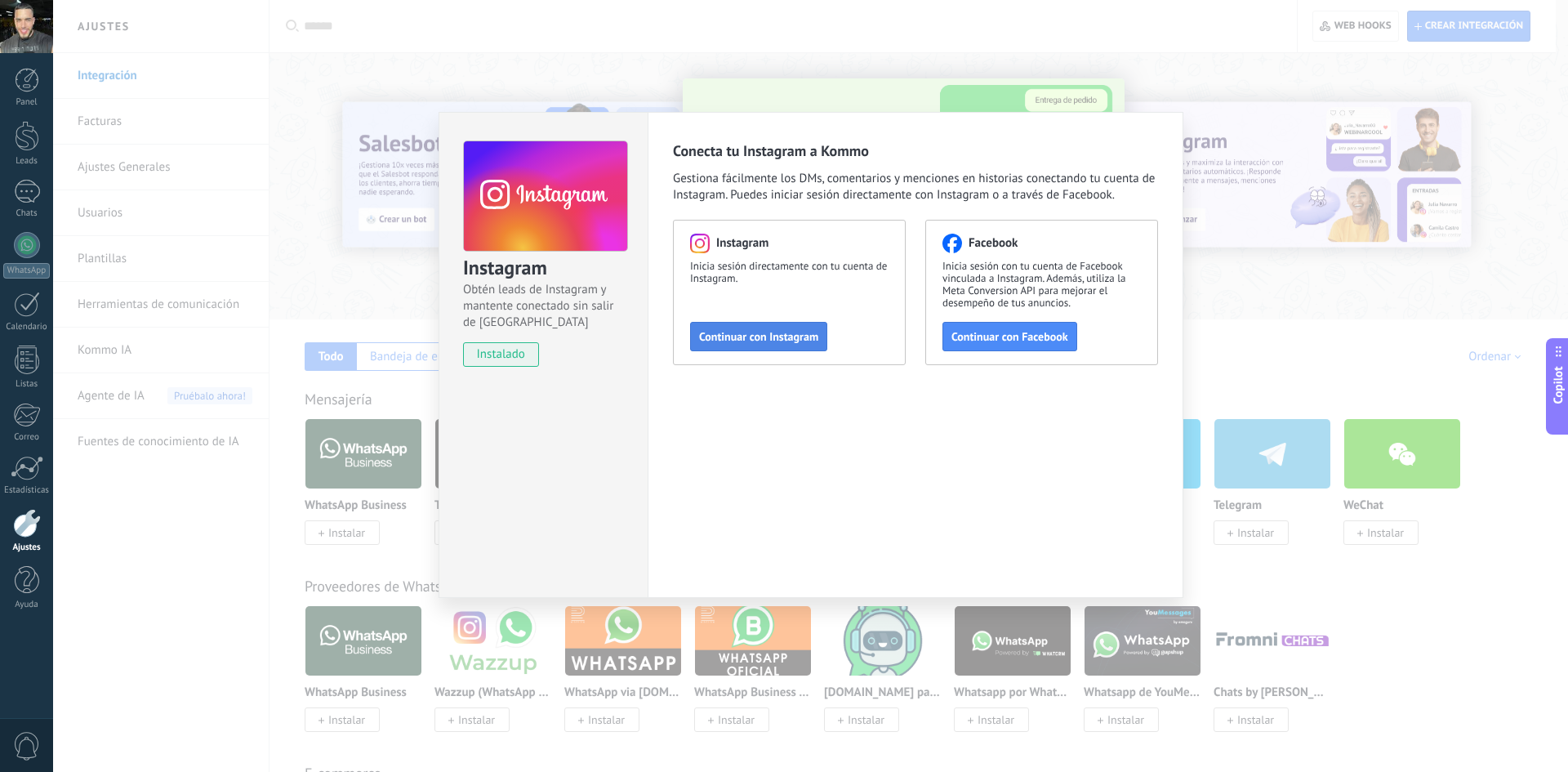
click at [810, 335] on span "Continuar con Instagram" at bounding box center [759, 336] width 119 height 11
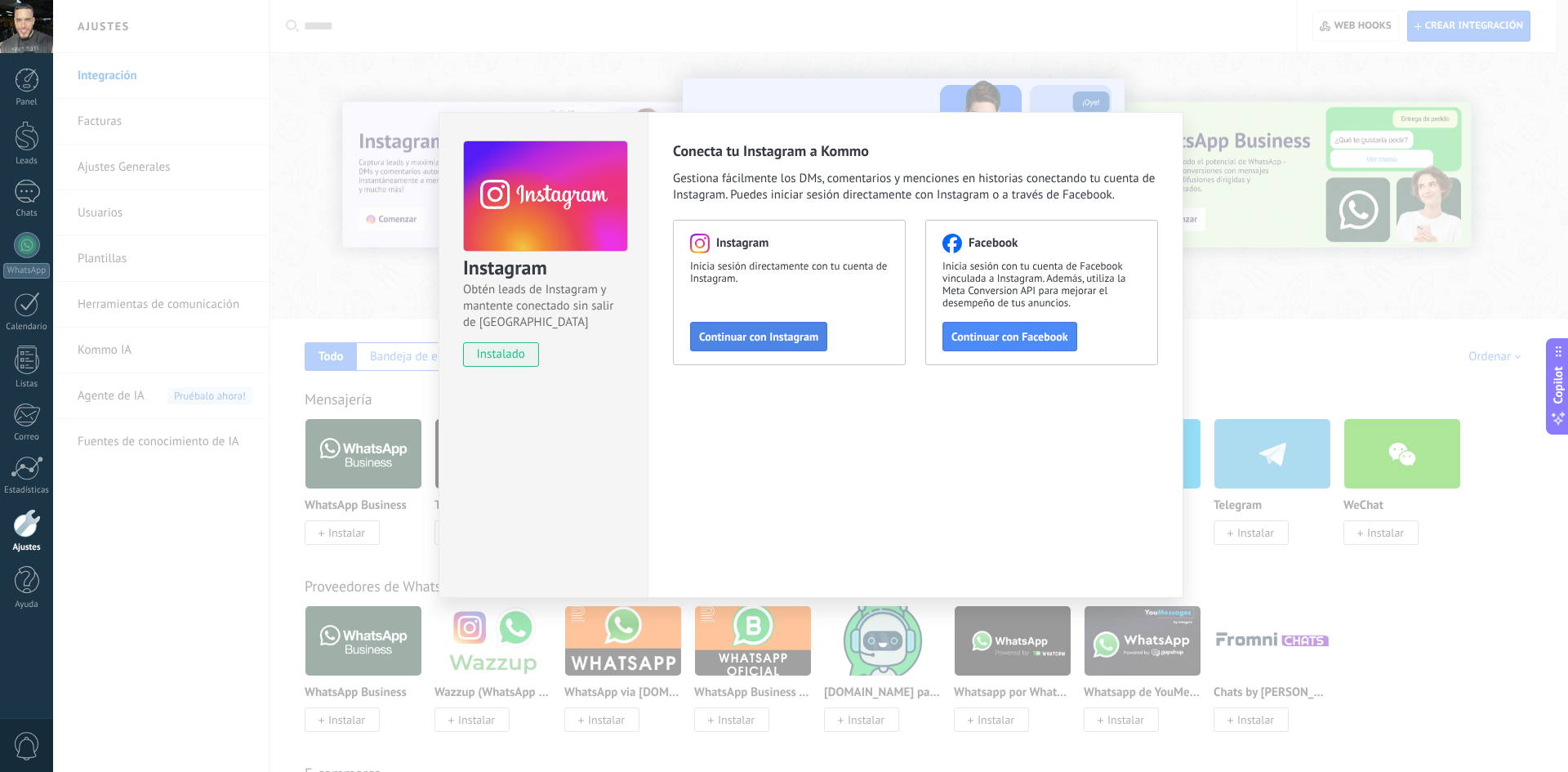
click at [770, 342] on span "Continuar con Instagram" at bounding box center [759, 336] width 119 height 11
click at [1262, 116] on div "Instagram Obtén leads de Instagram y mantente conectado sin salir de Kommo inst…" at bounding box center [810, 386] width 1515 height 772
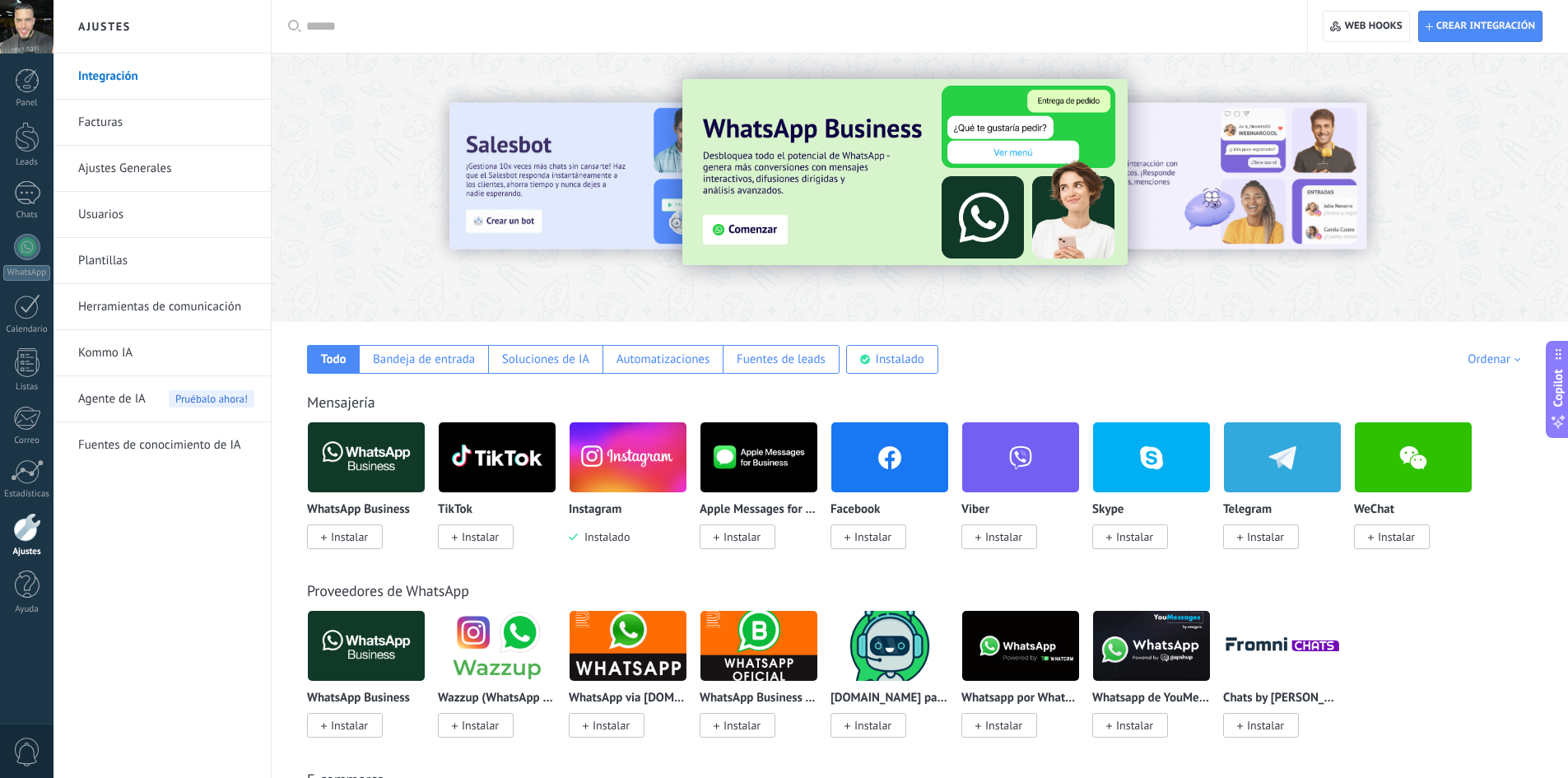
click at [145, 126] on link "Facturas" at bounding box center [166, 123] width 176 height 46
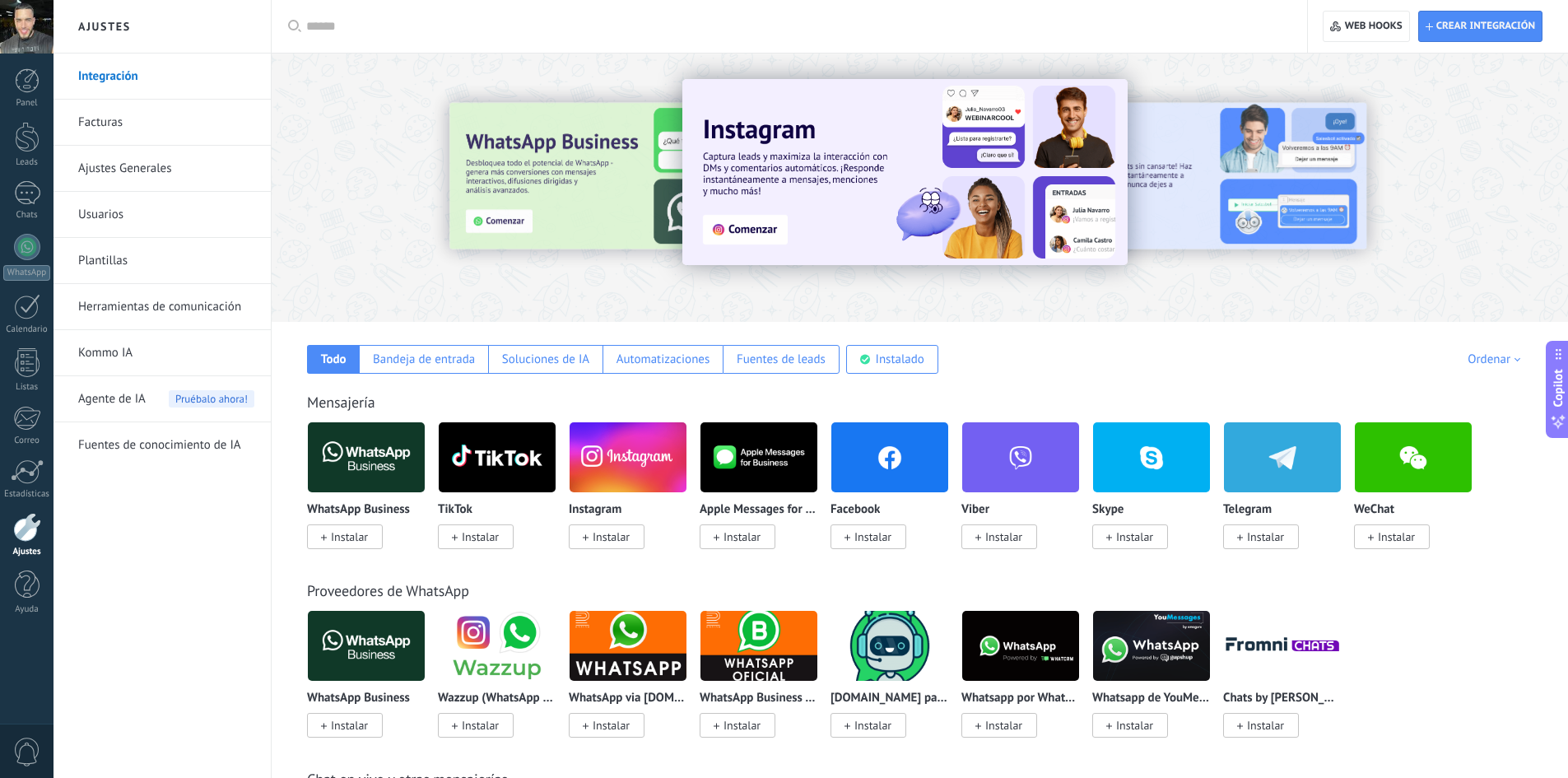
click at [12, 32] on div at bounding box center [26, 26] width 54 height 54
